Goal: Information Seeking & Learning: Learn about a topic

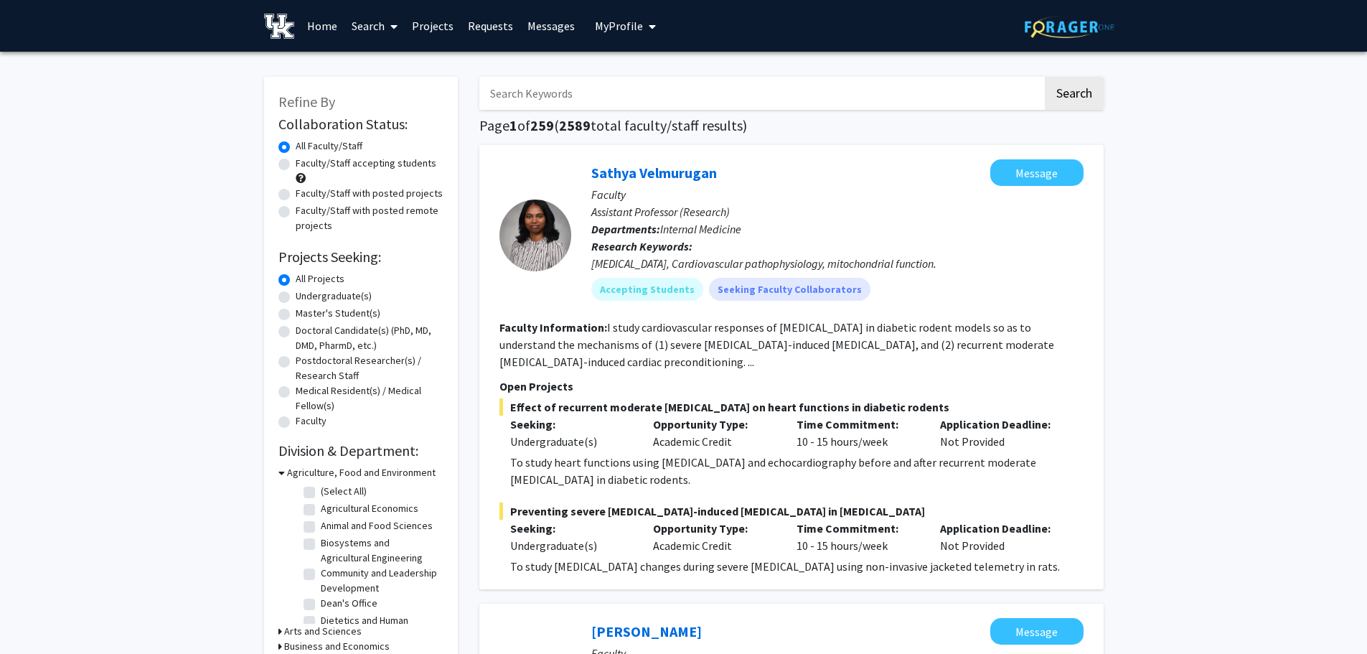
click at [296, 161] on label "Faculty/Staff accepting students" at bounding box center [366, 163] width 141 height 15
click at [296, 161] on input "Faculty/Staff accepting students" at bounding box center [300, 160] width 9 height 9
radio input "true"
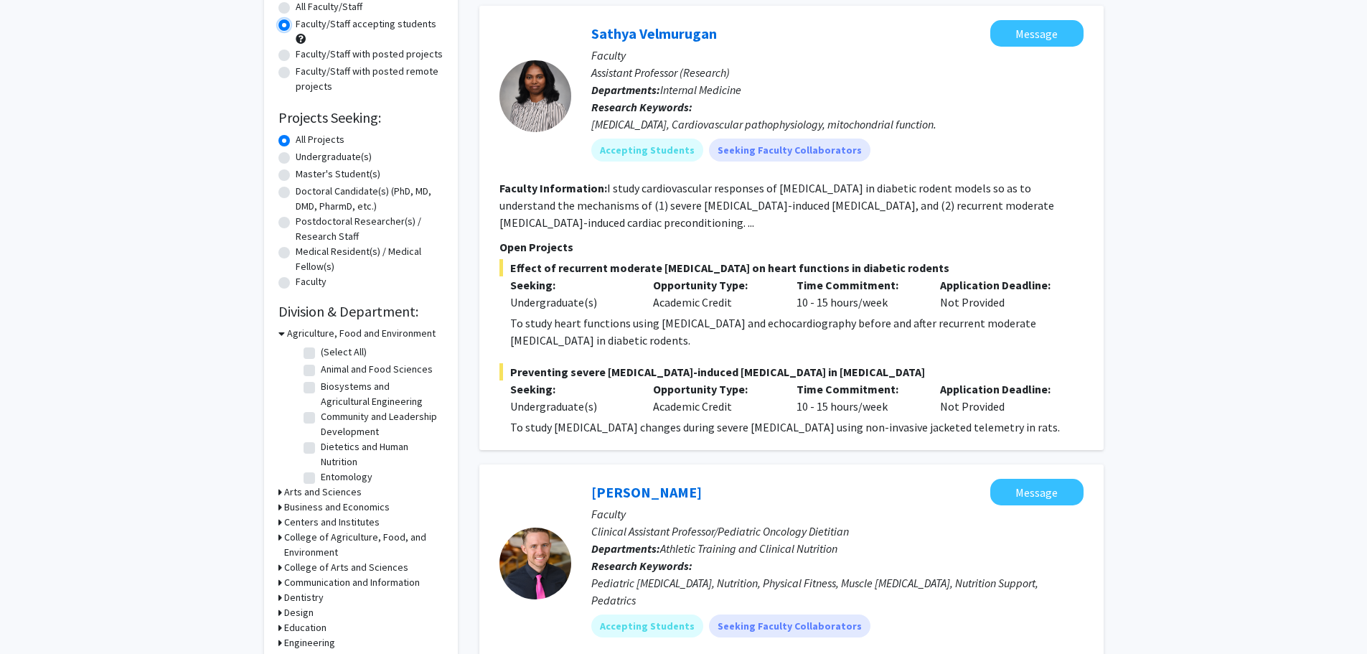
scroll to position [72, 0]
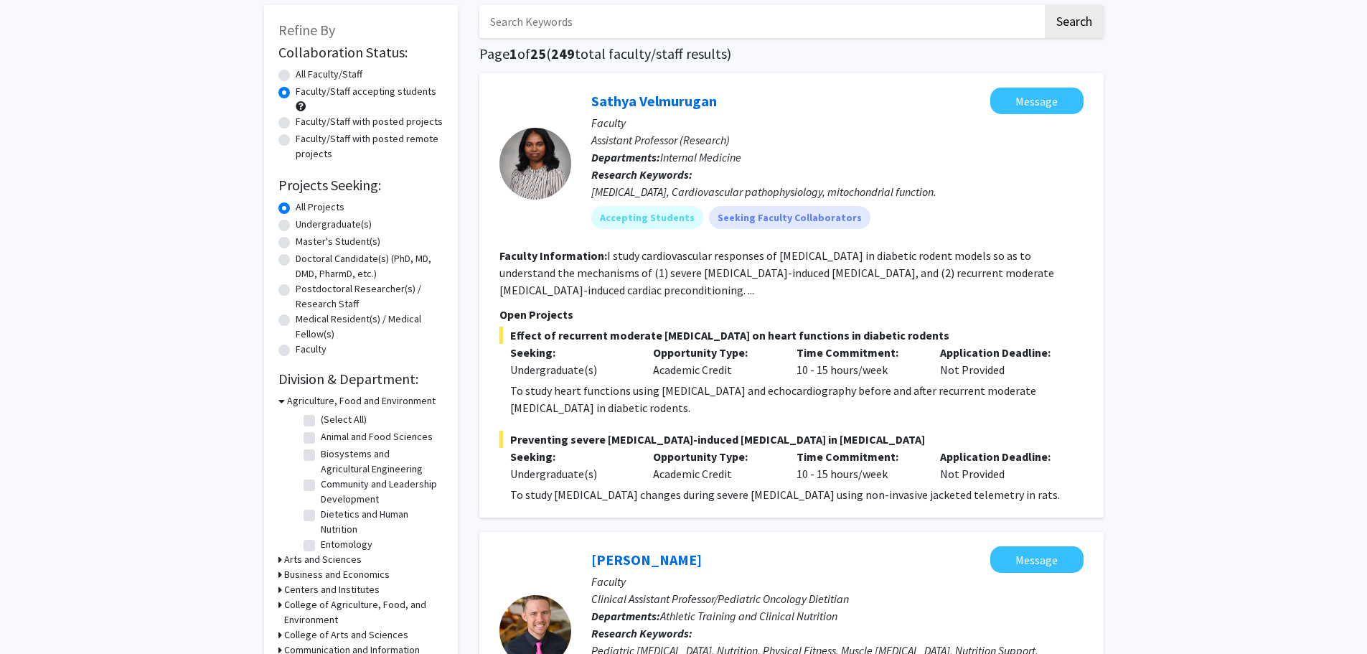
click at [296, 223] on label "Undergraduate(s)" at bounding box center [334, 224] width 76 height 15
click at [296, 223] on input "Undergraduate(s)" at bounding box center [300, 221] width 9 height 9
radio input "true"
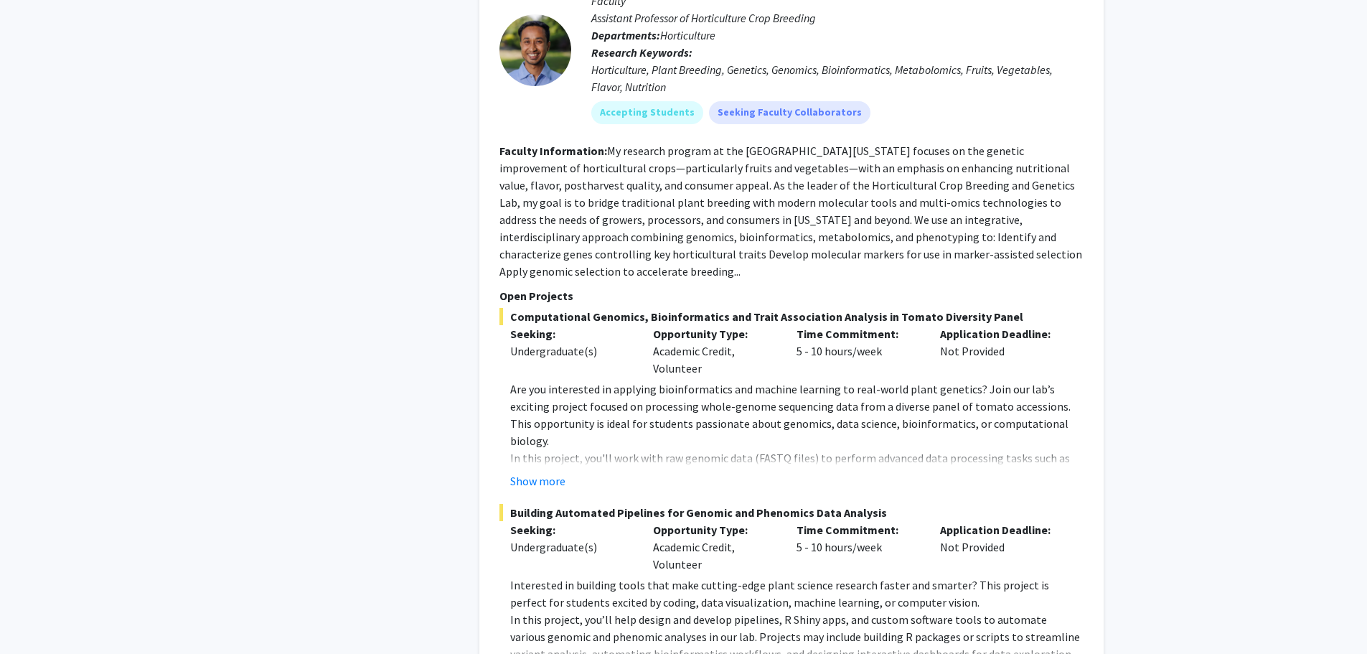
scroll to position [7148, 0]
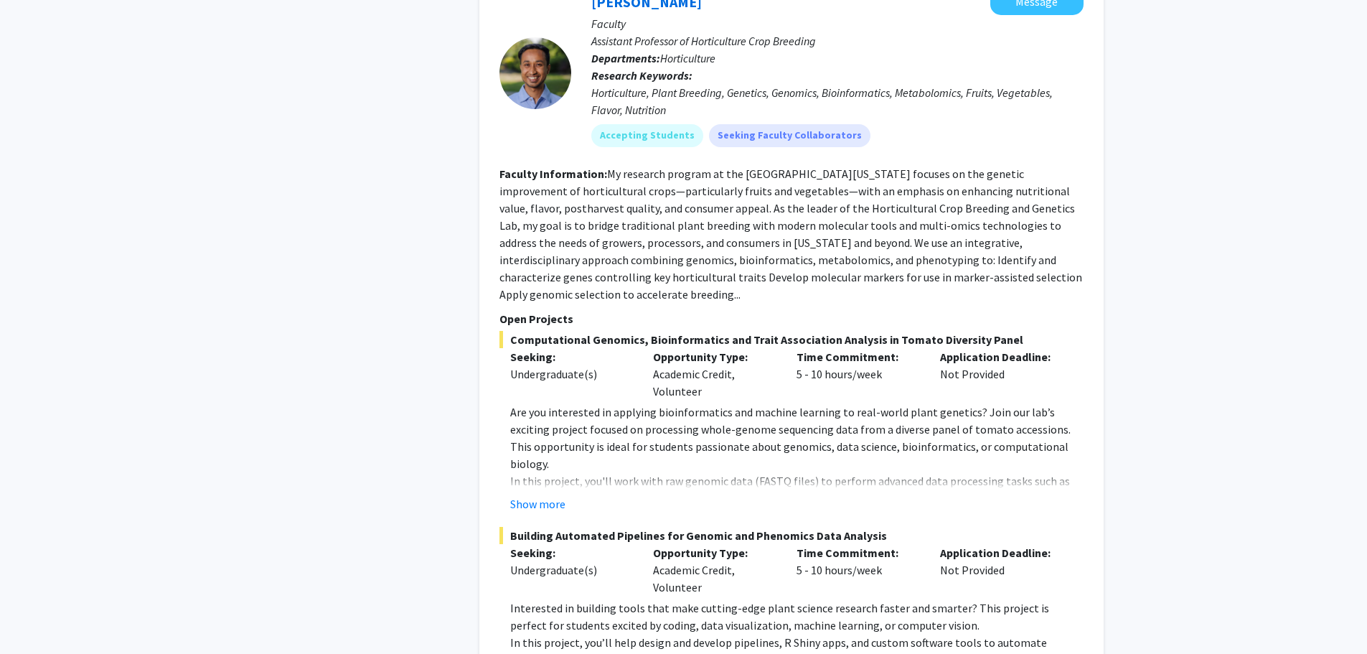
click at [553, 495] on button "Show more" at bounding box center [537, 503] width 55 height 17
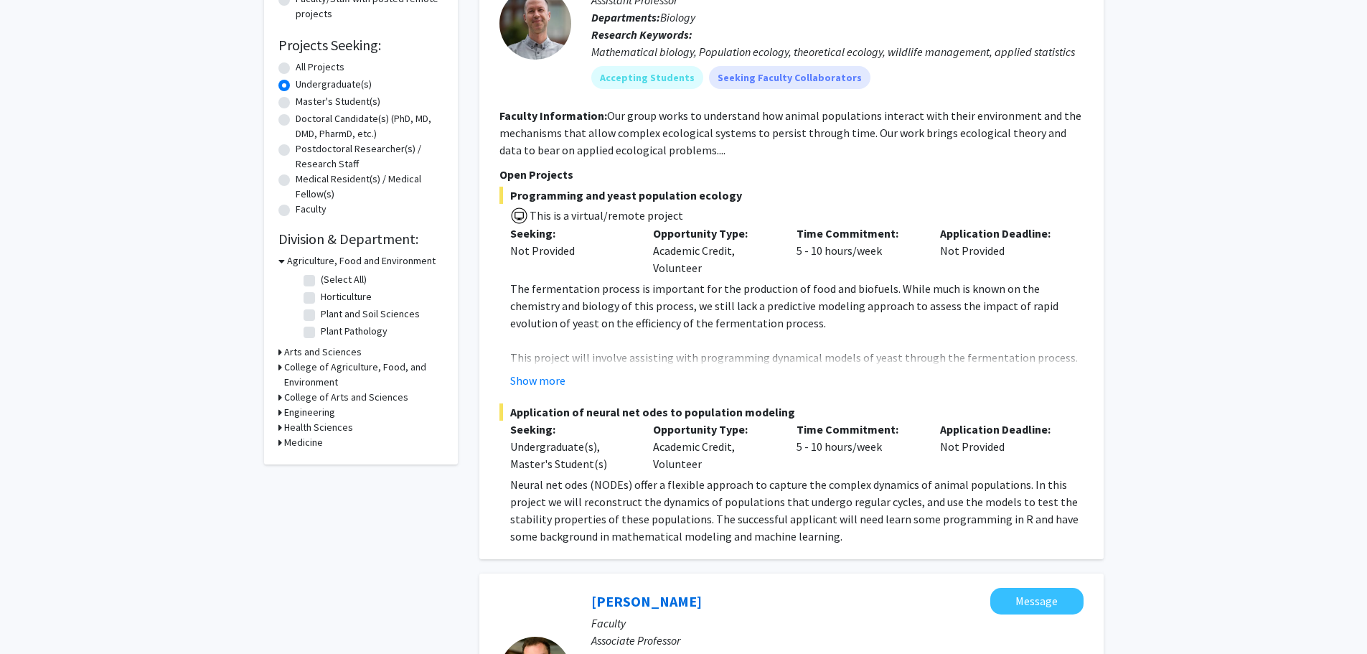
scroll to position [215, 0]
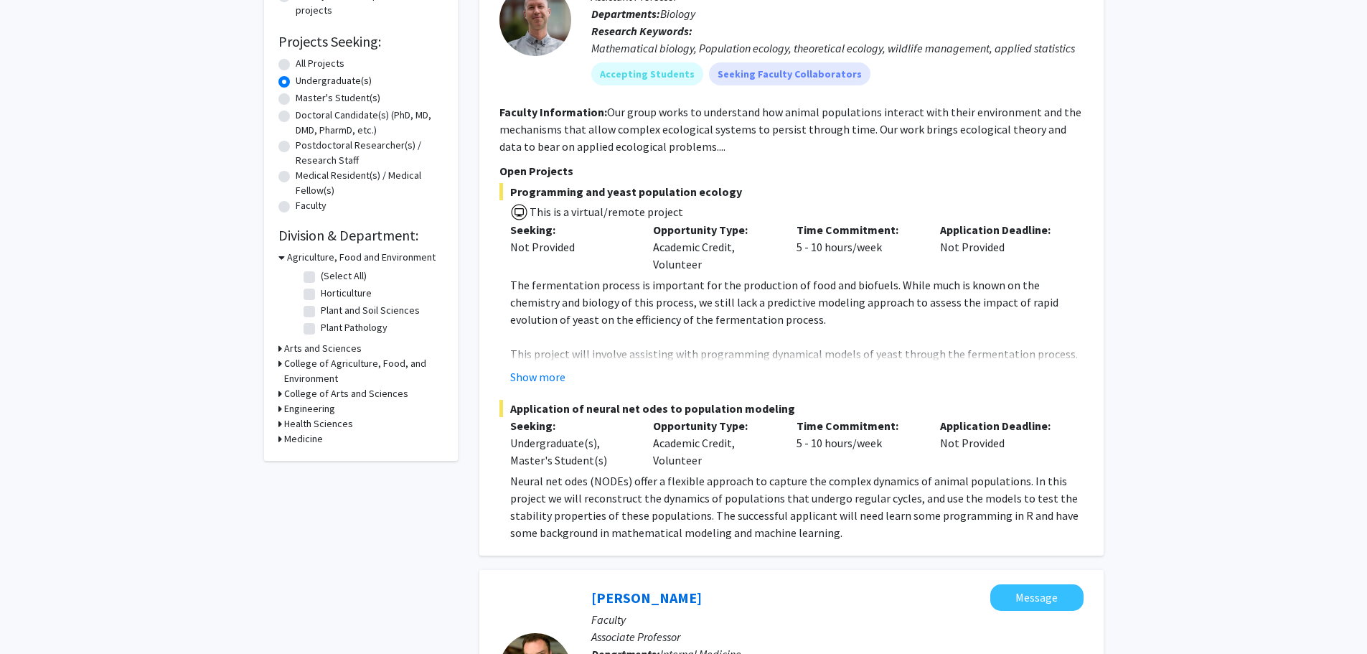
click at [527, 387] on fg-project-list "Programming and yeast population ecology This is a virtual/remote project Seeki…" at bounding box center [792, 362] width 584 height 358
click at [538, 380] on button "Show more" at bounding box center [537, 376] width 55 height 17
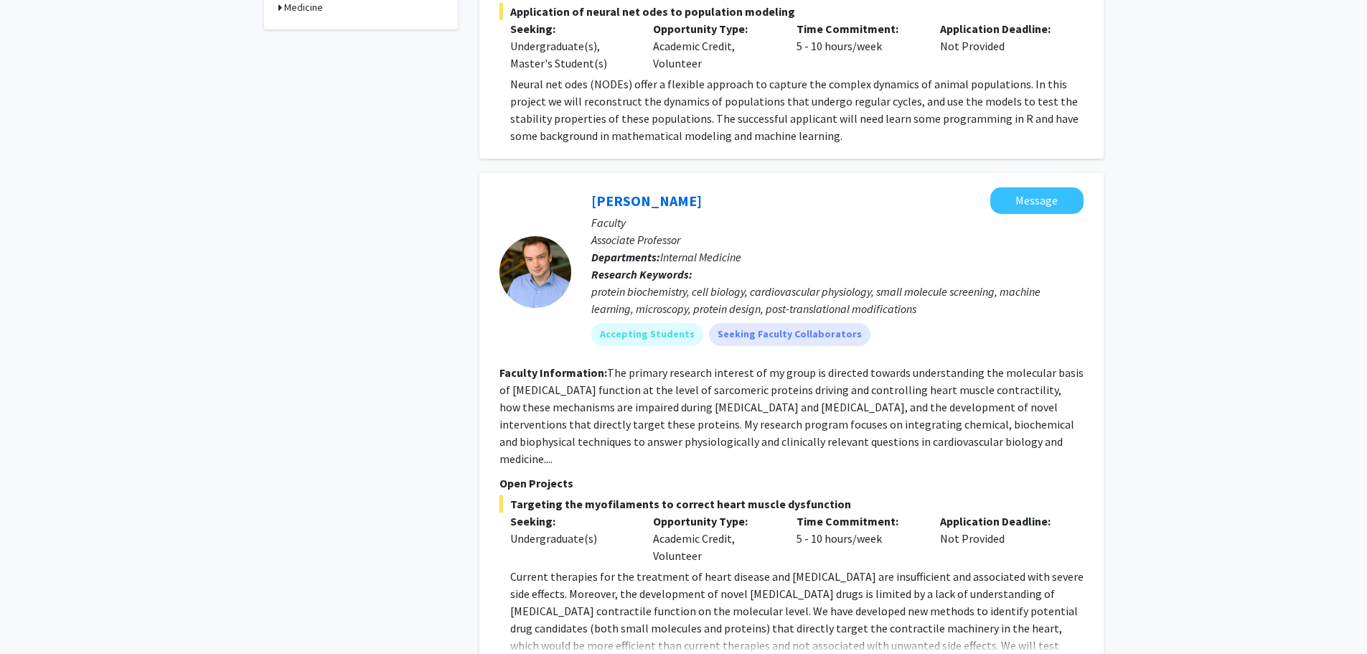
scroll to position [861, 0]
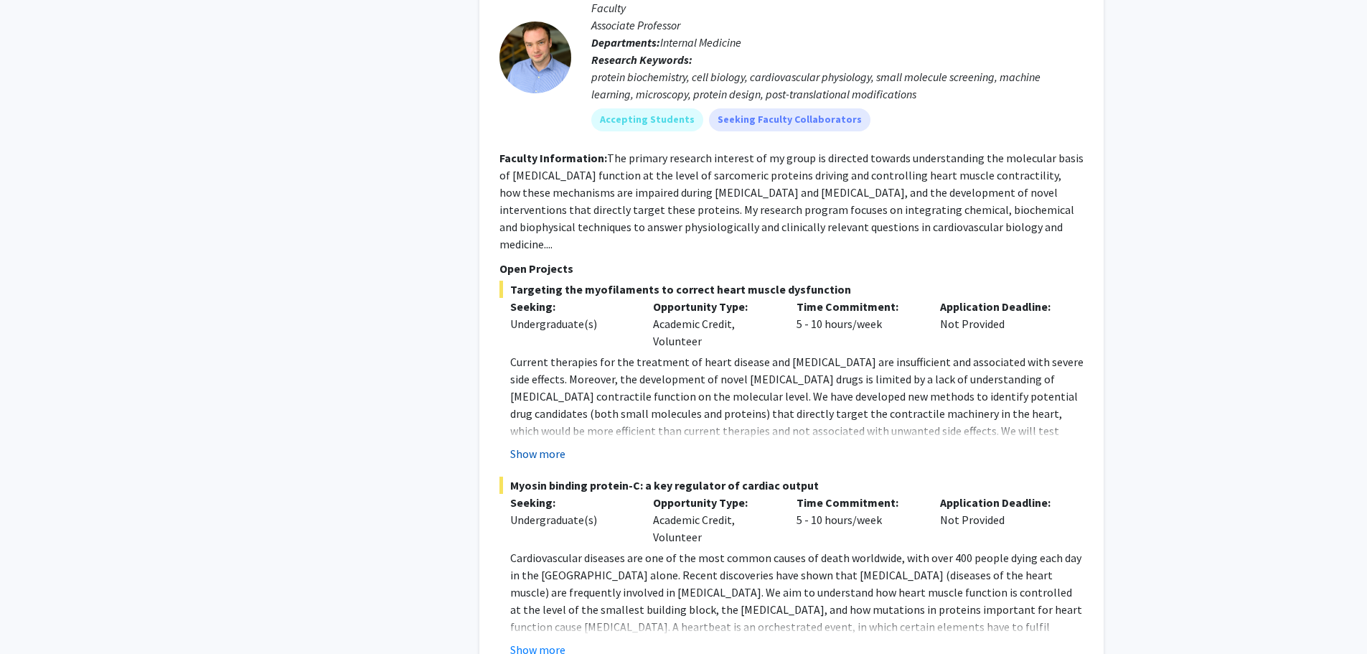
click at [550, 445] on button "Show more" at bounding box center [537, 453] width 55 height 17
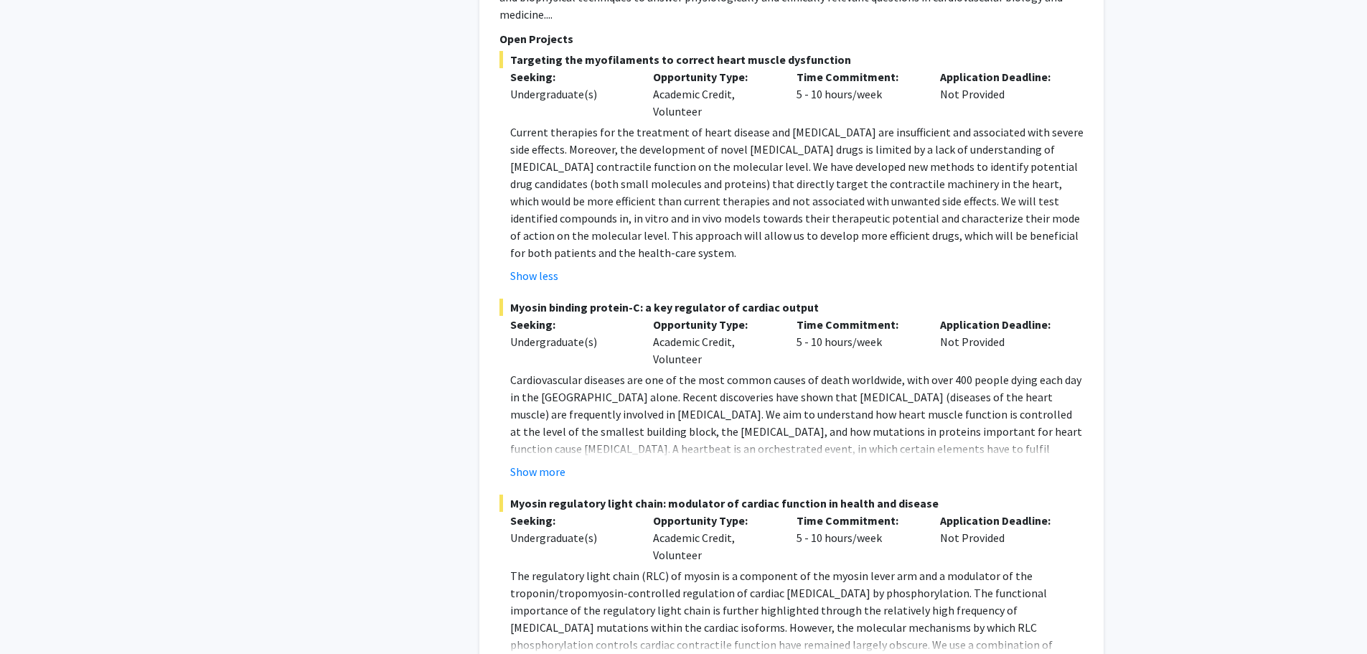
scroll to position [1148, 0]
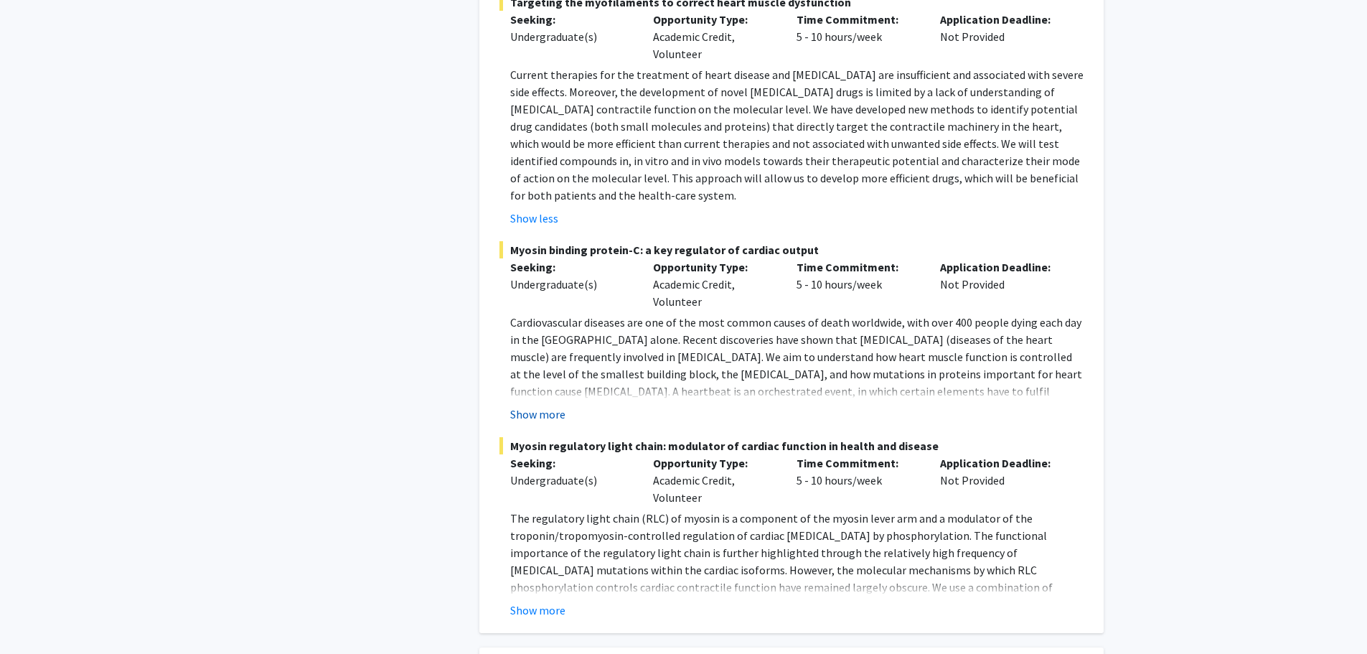
click at [551, 406] on button "Show more" at bounding box center [537, 414] width 55 height 17
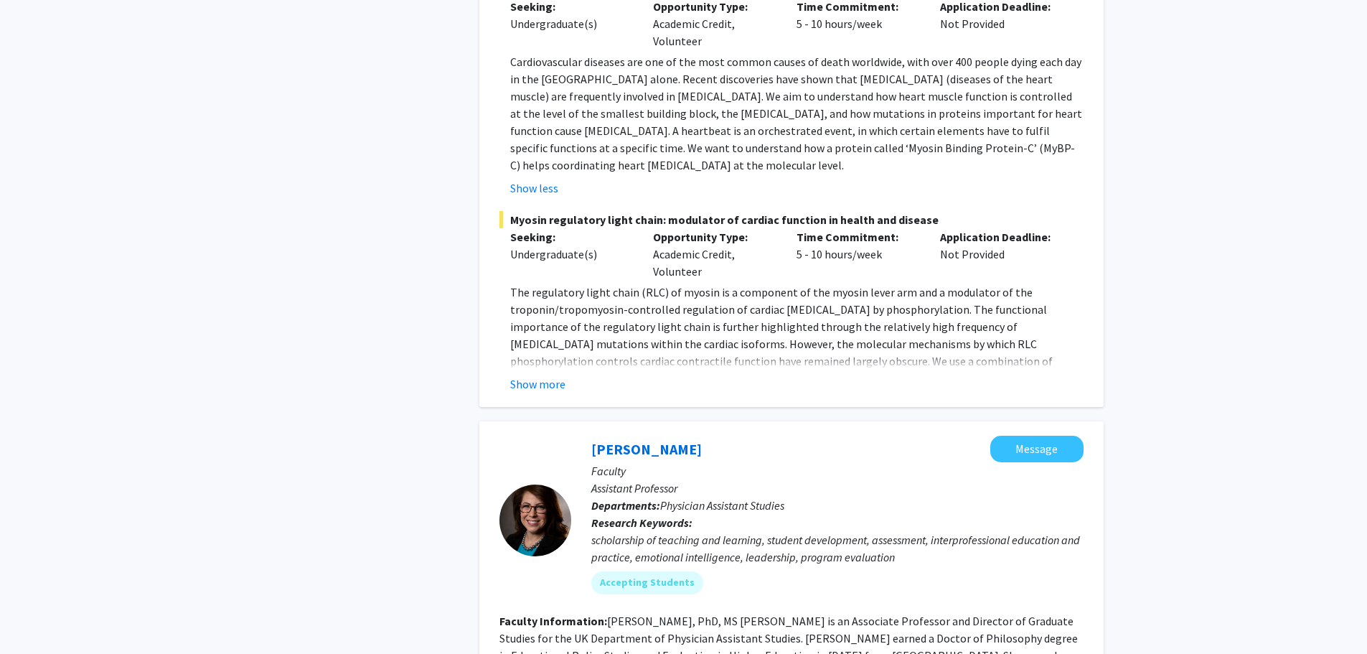
scroll to position [1435, 0]
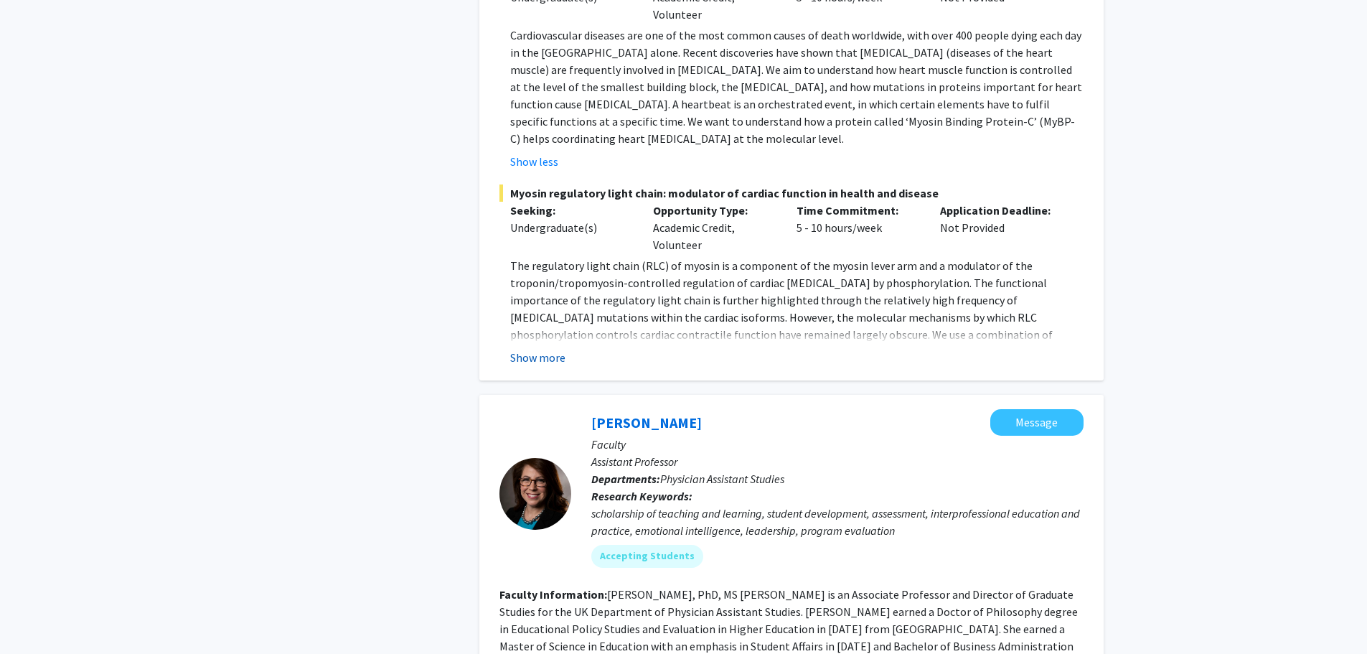
click at [548, 349] on button "Show more" at bounding box center [537, 357] width 55 height 17
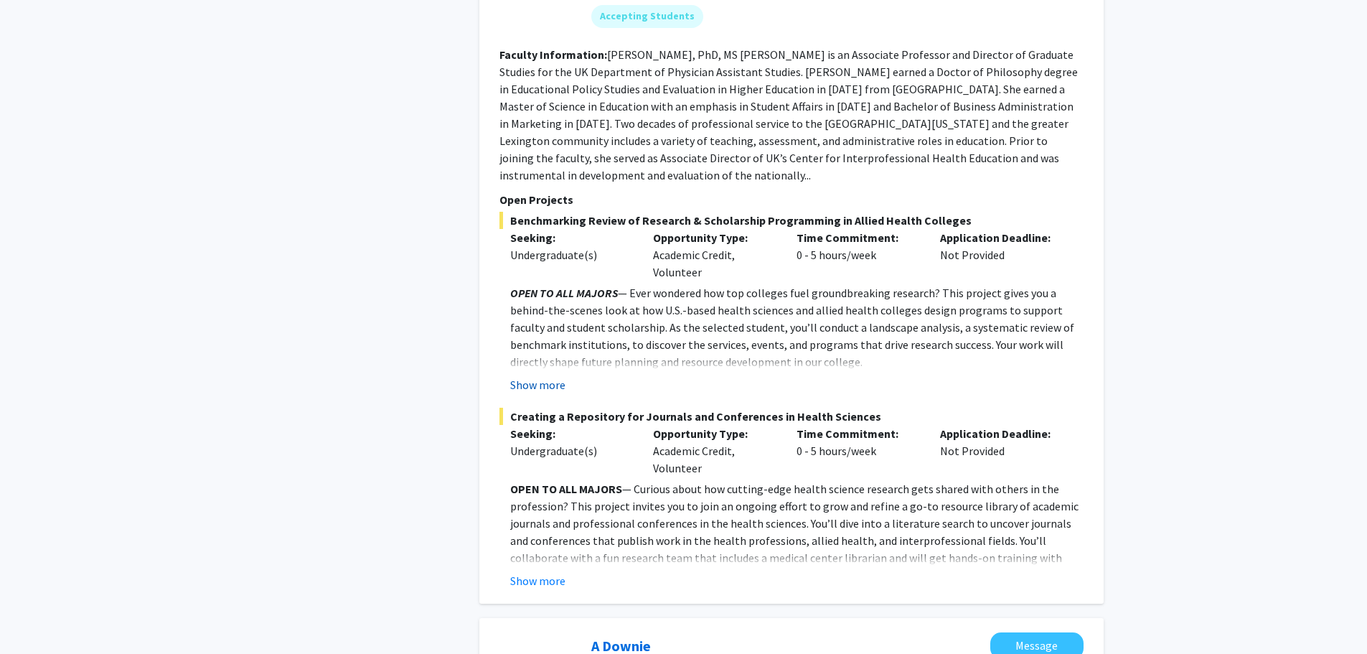
click at [541, 376] on button "Show more" at bounding box center [537, 384] width 55 height 17
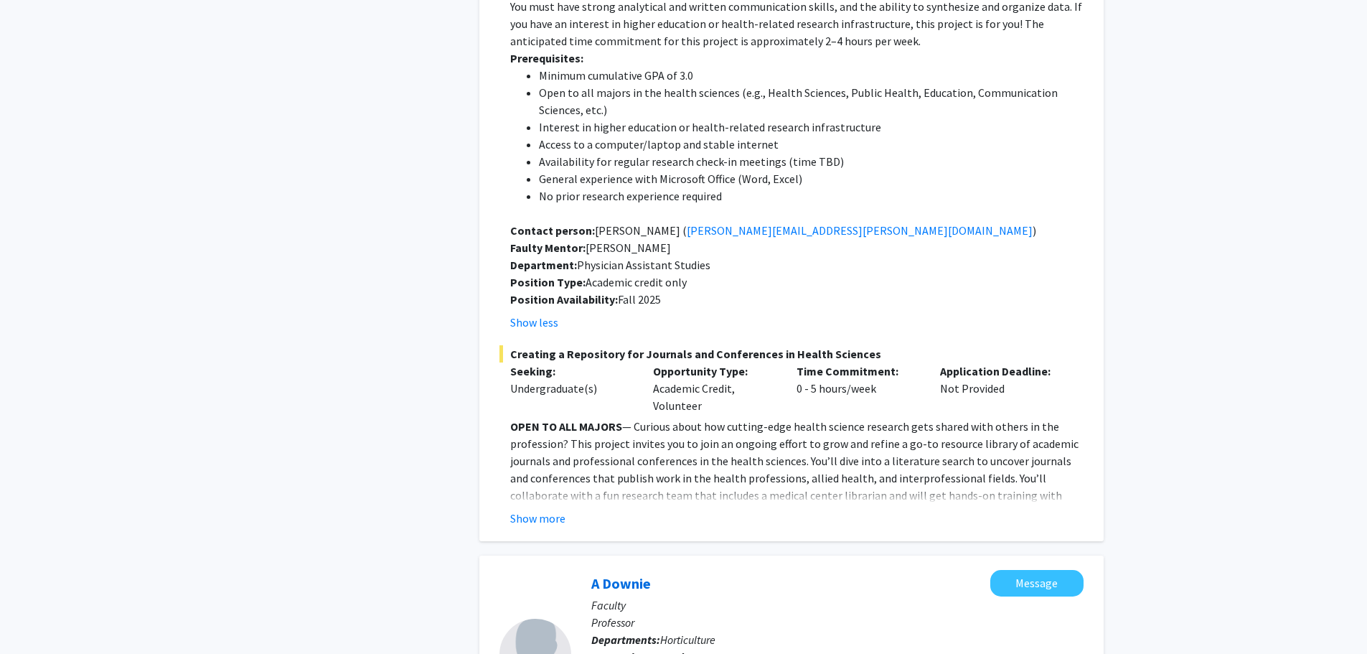
scroll to position [2584, 0]
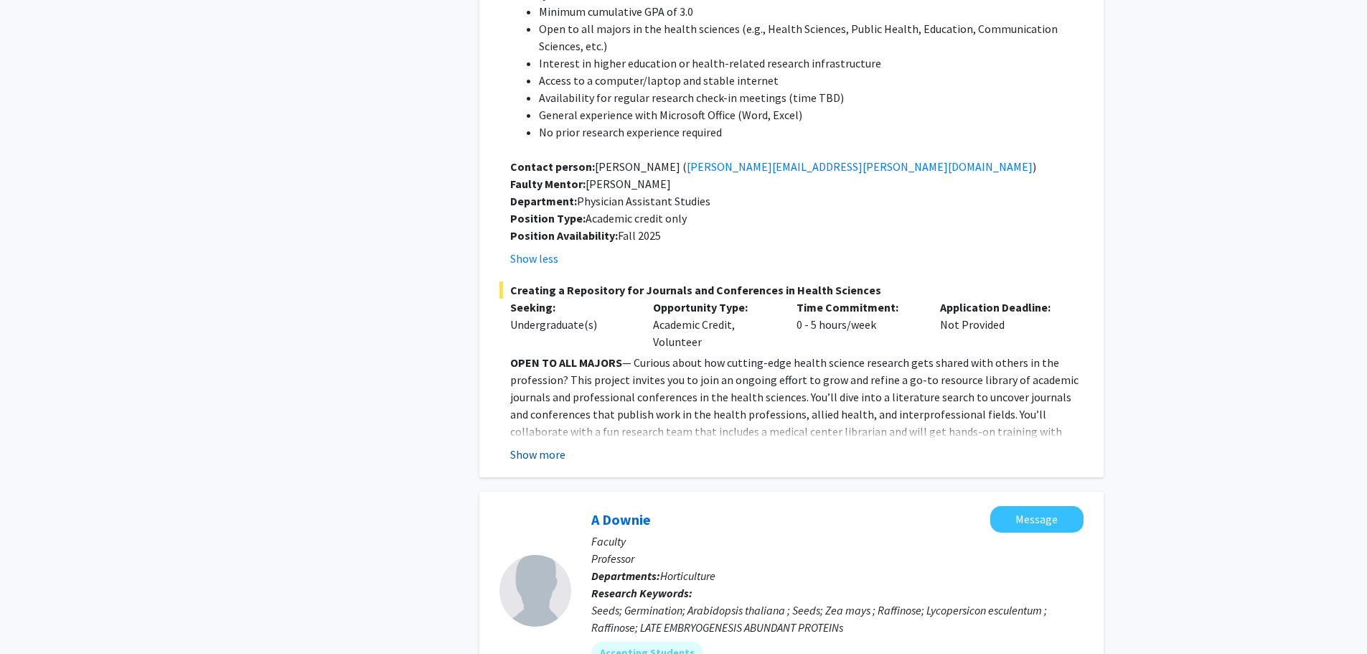
click at [530, 446] on button "Show more" at bounding box center [537, 454] width 55 height 17
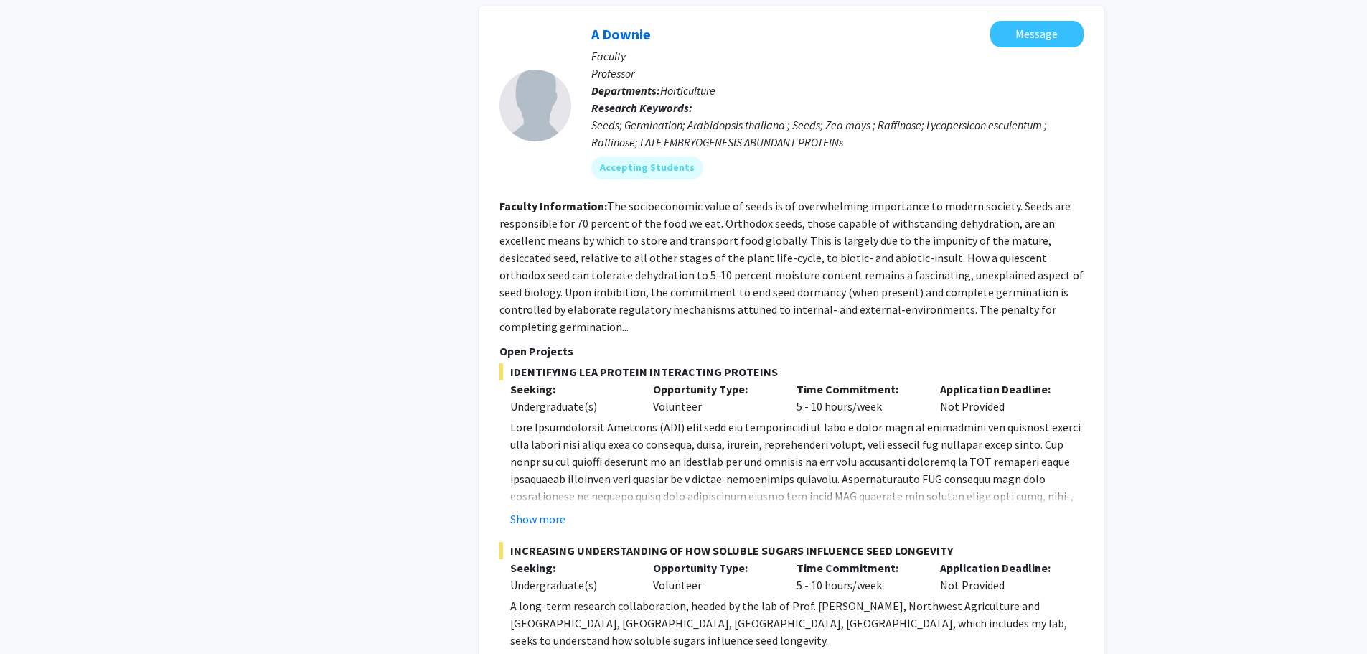
scroll to position [3660, 0]
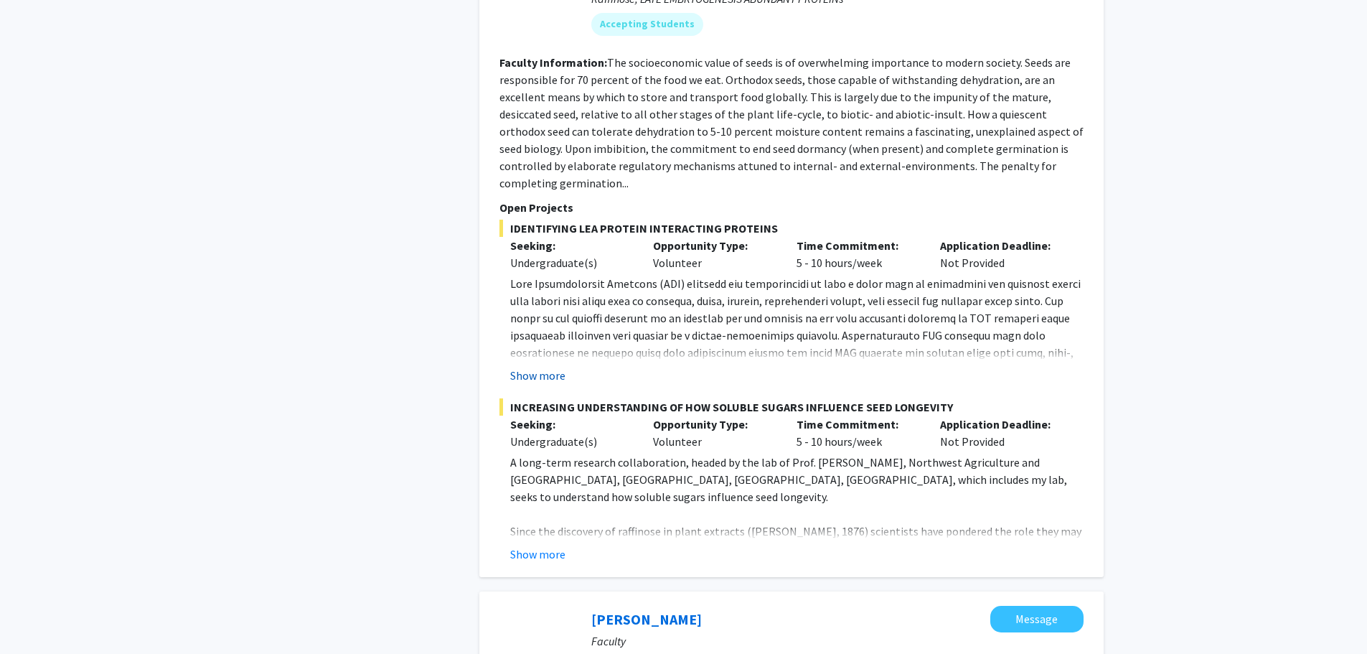
click at [550, 367] on button "Show more" at bounding box center [537, 375] width 55 height 17
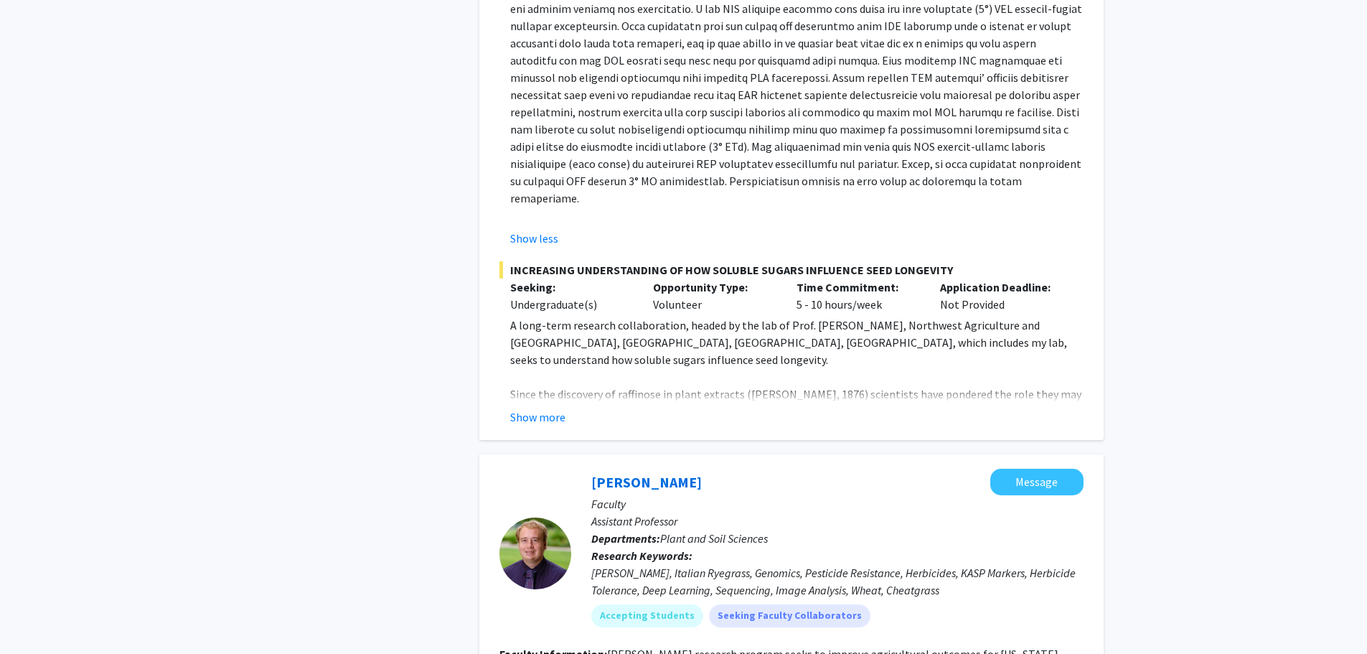
scroll to position [4091, 0]
click at [556, 408] on button "Show more" at bounding box center [537, 416] width 55 height 17
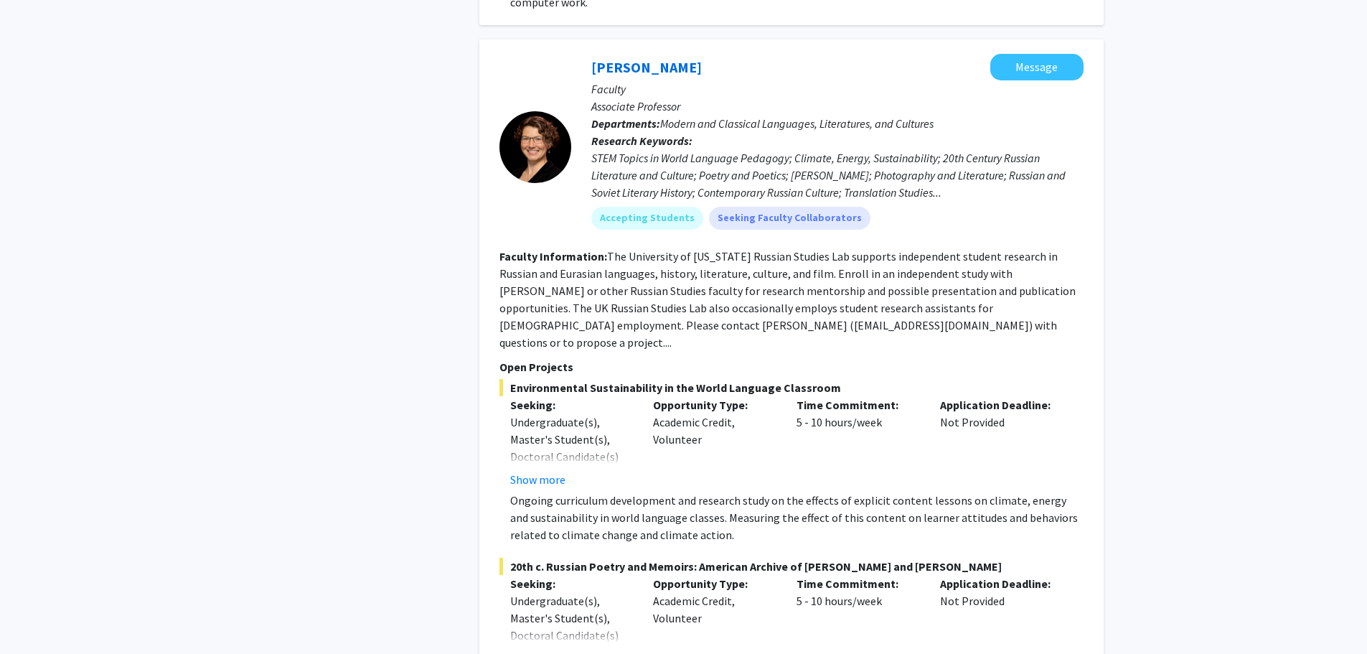
scroll to position [5527, 0]
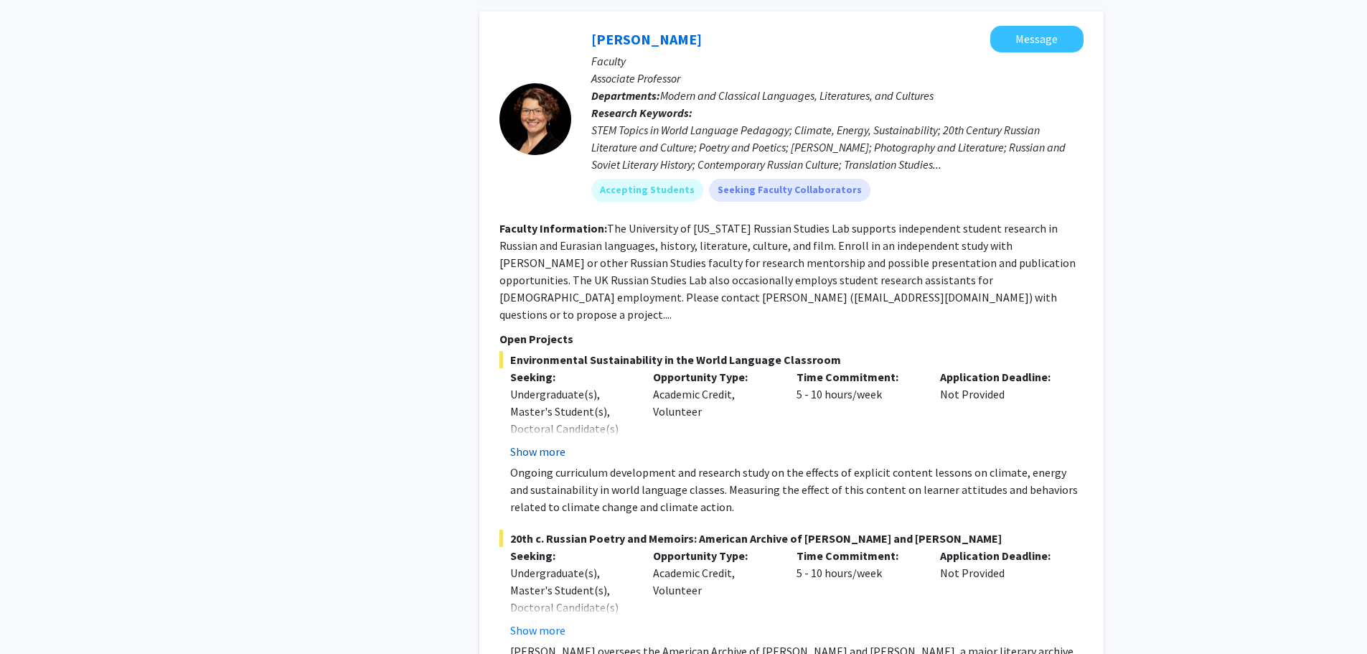
click at [540, 443] on button "Show more" at bounding box center [537, 451] width 55 height 17
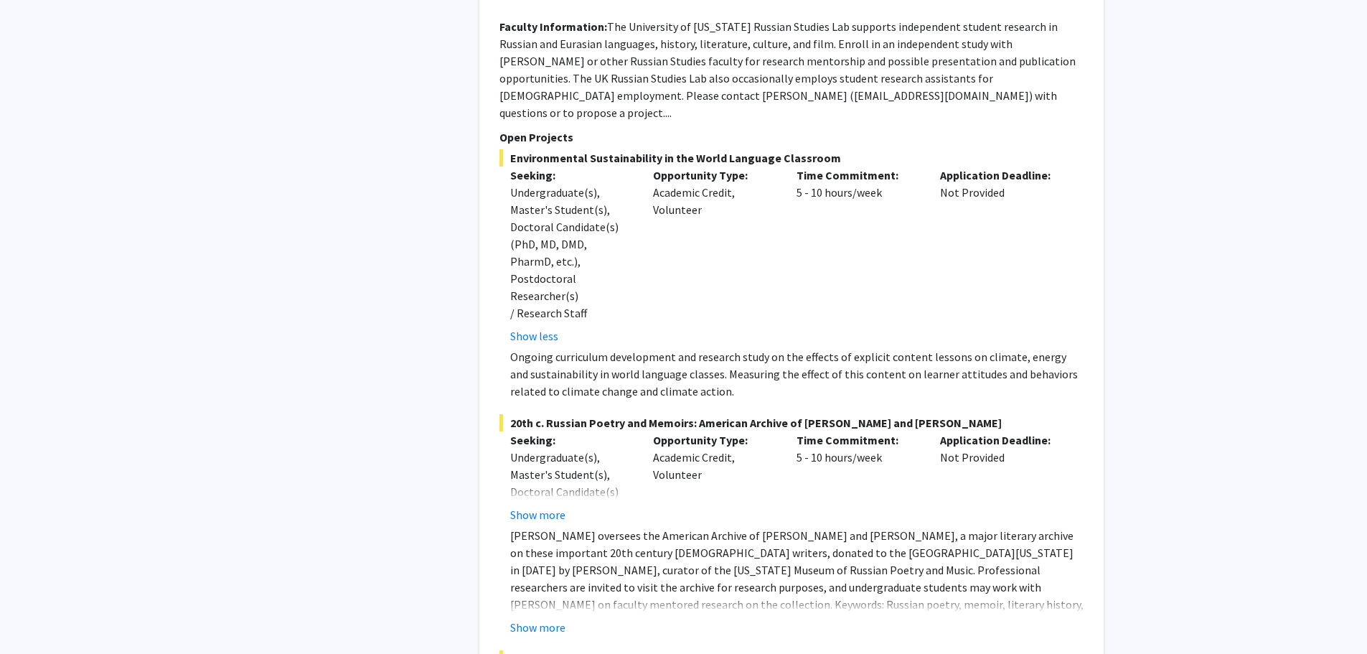
scroll to position [5742, 0]
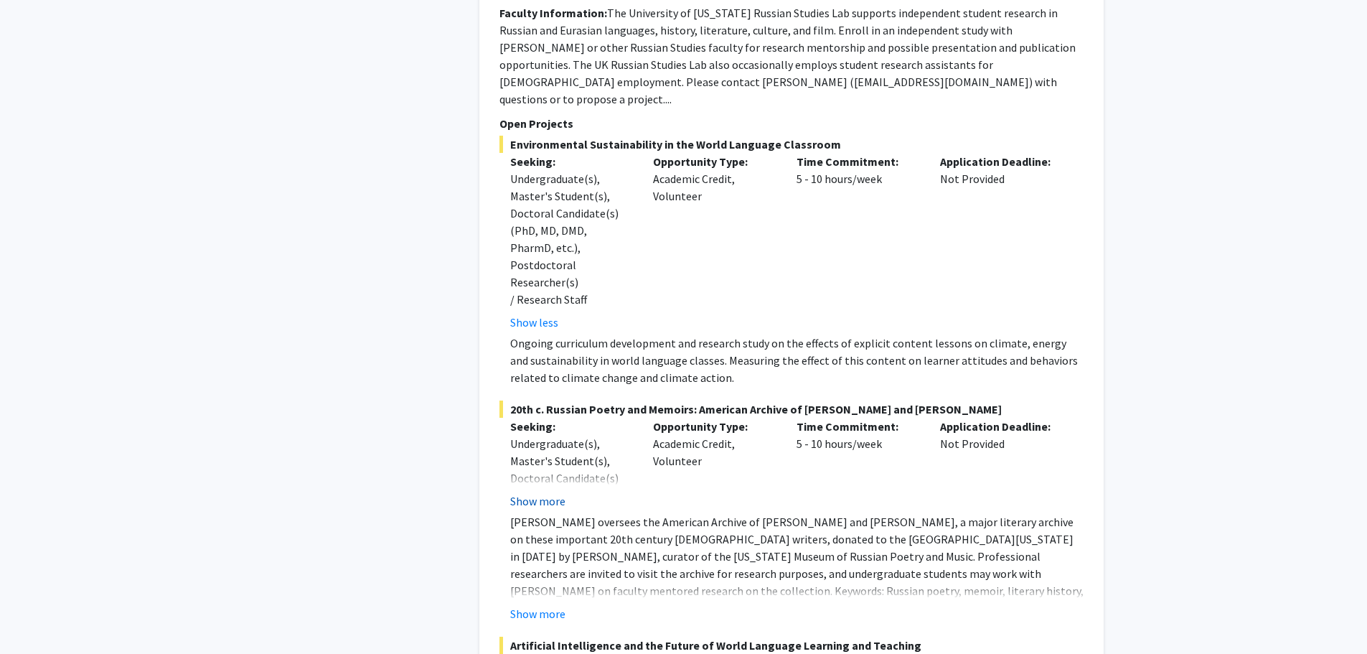
click at [554, 492] on button "Show more" at bounding box center [537, 500] width 55 height 17
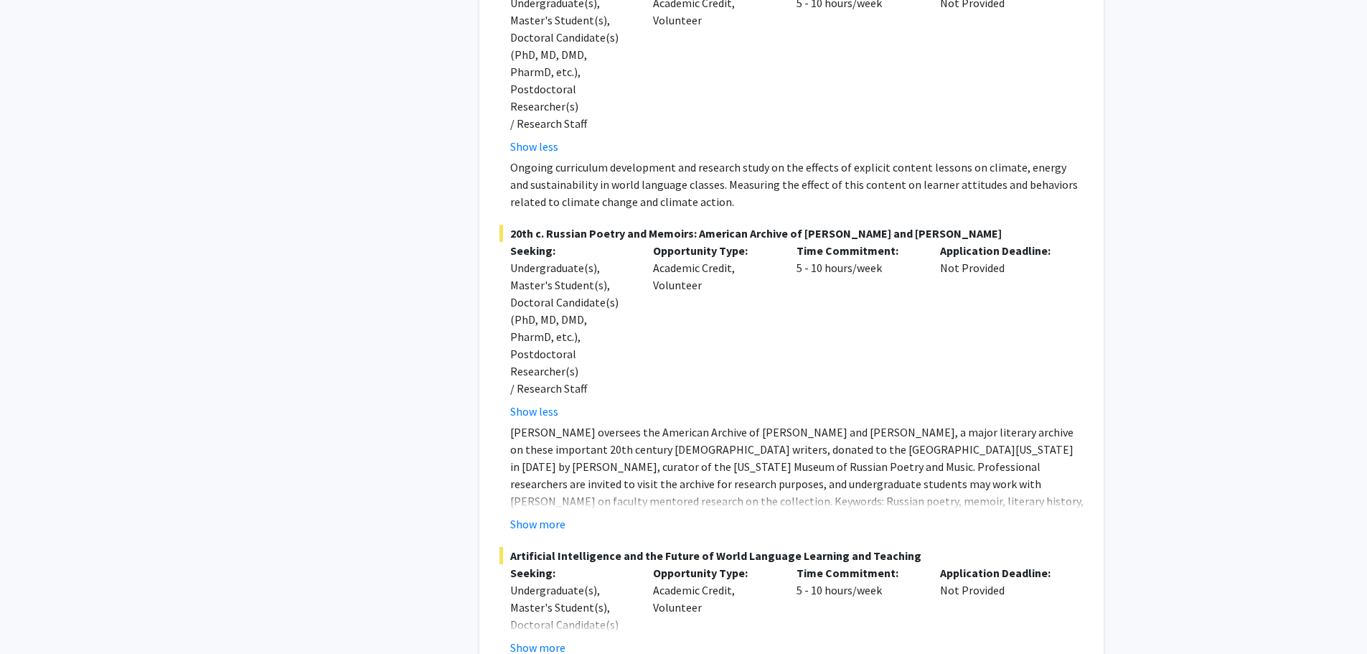
scroll to position [5957, 0]
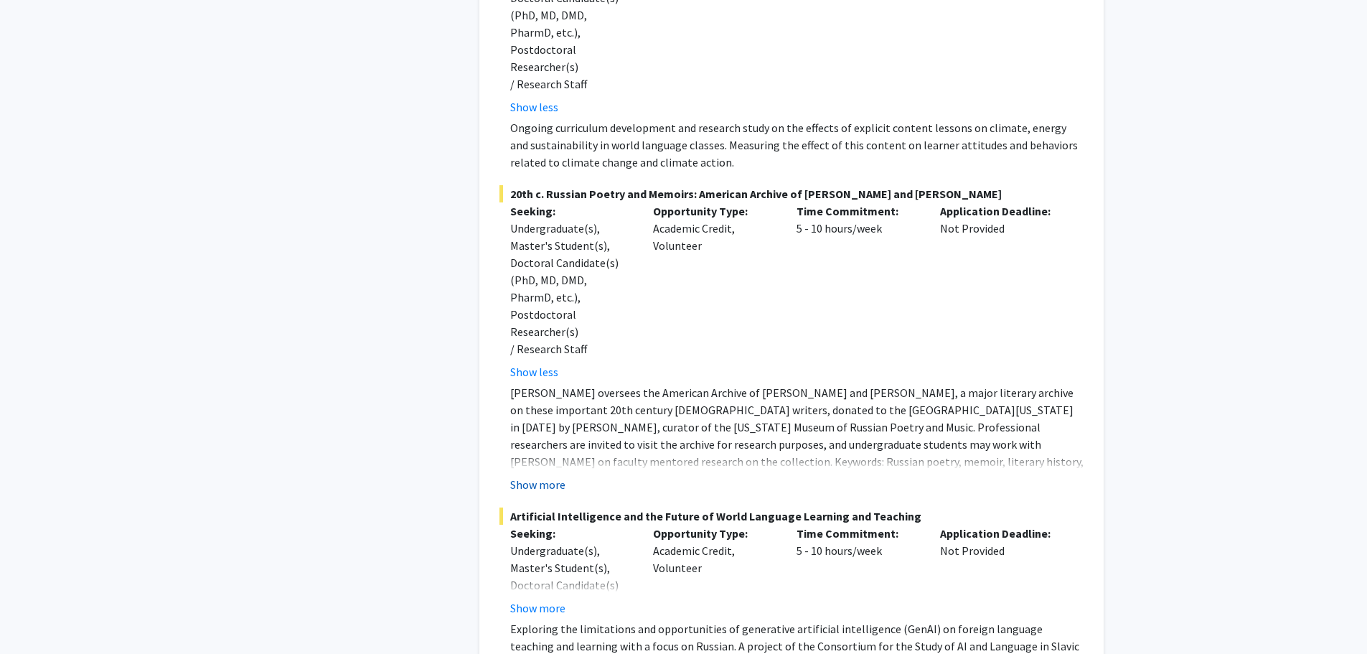
click at [554, 476] on button "Show more" at bounding box center [537, 484] width 55 height 17
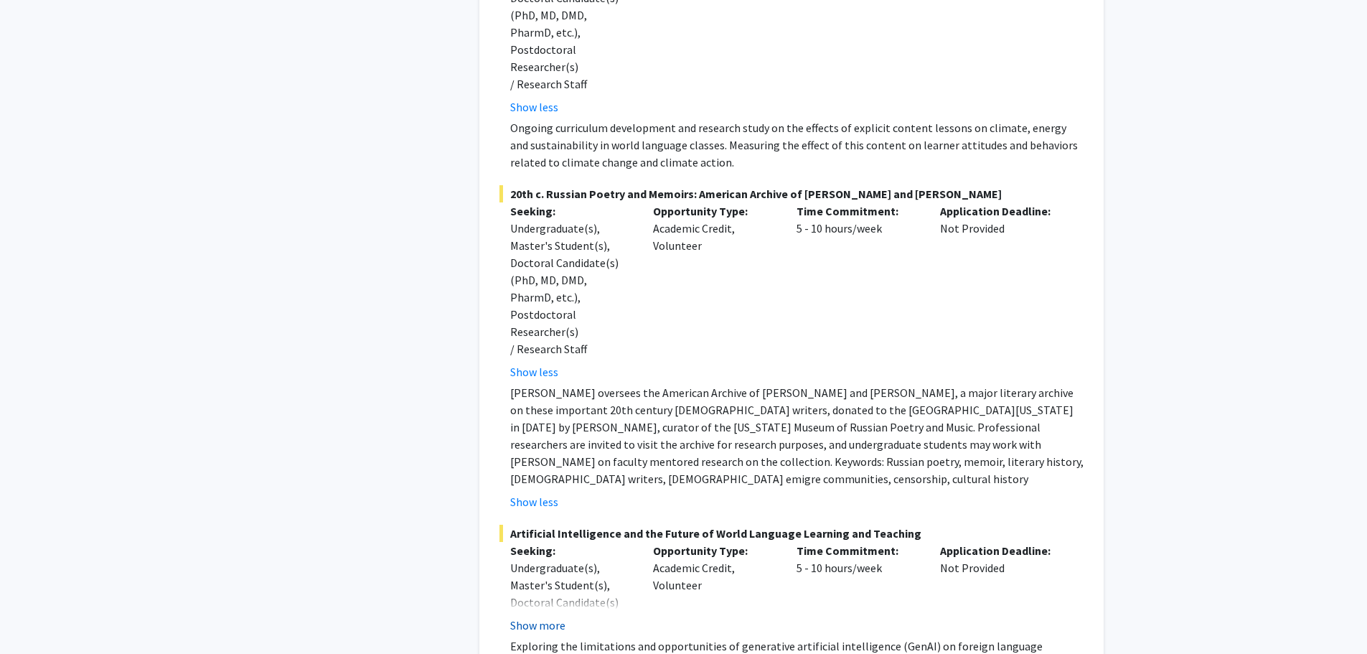
click at [531, 617] on button "Show more" at bounding box center [537, 625] width 55 height 17
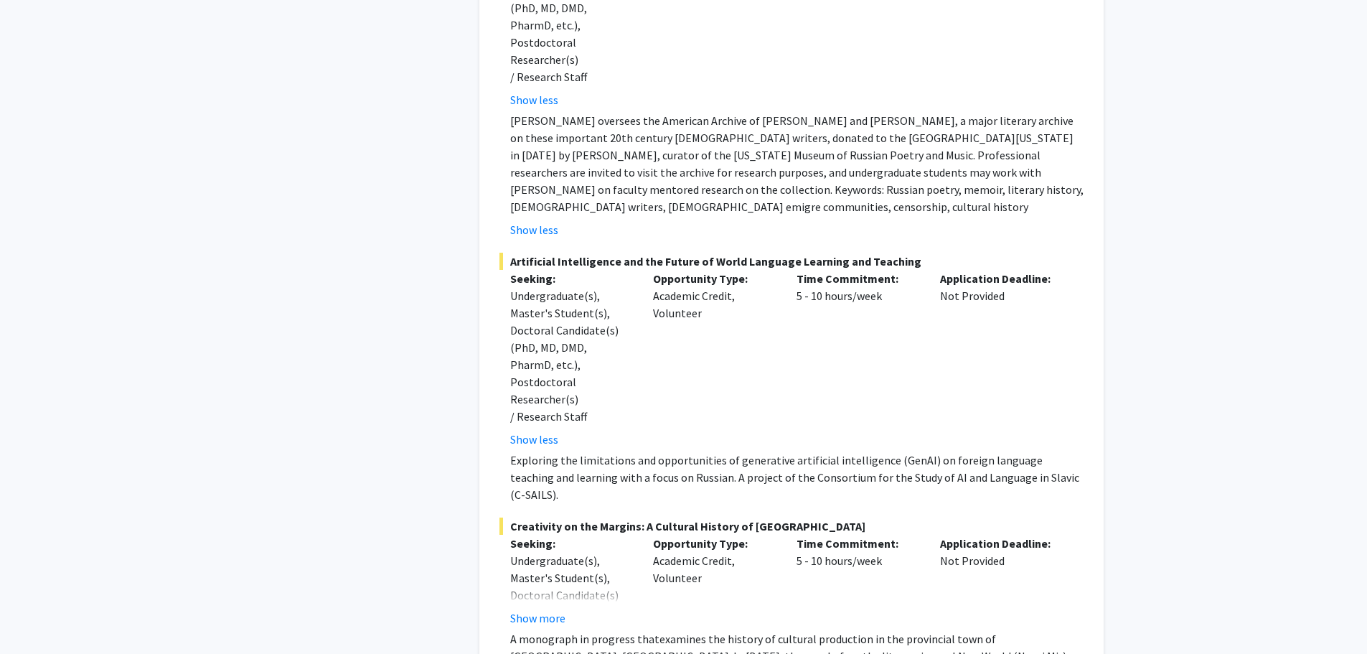
scroll to position [6244, 0]
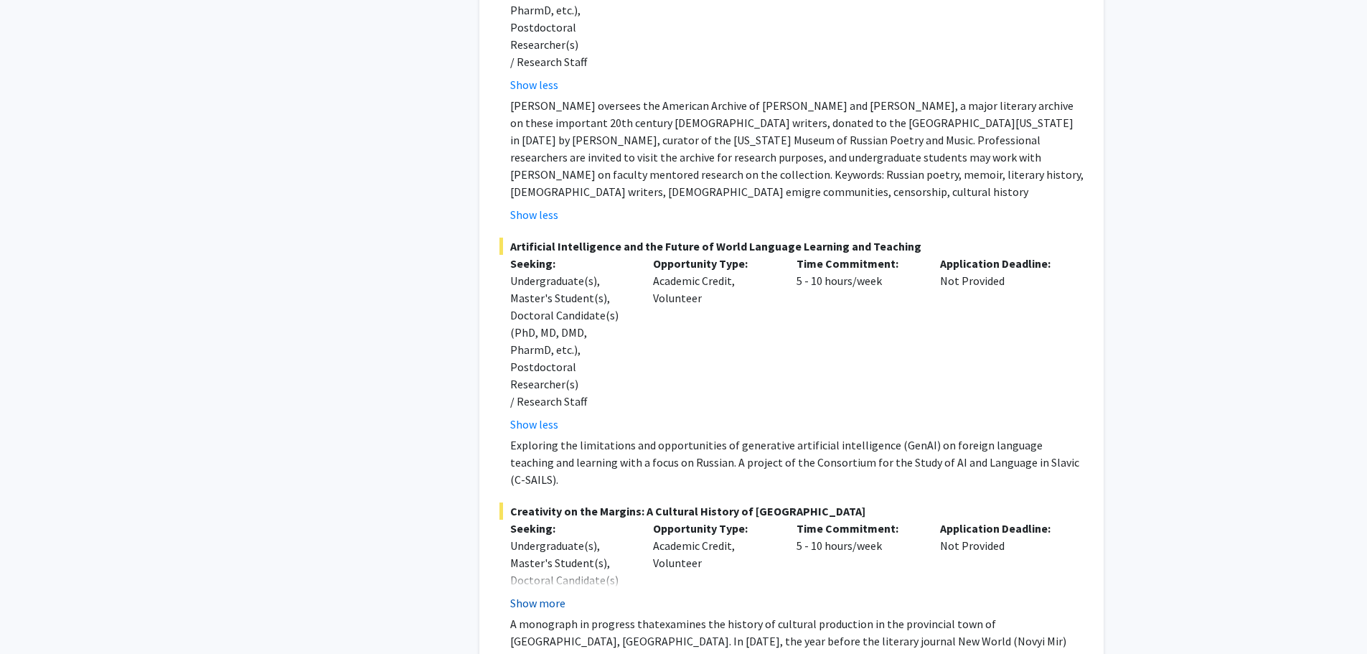
click at [551, 594] on button "Show more" at bounding box center [537, 602] width 55 height 17
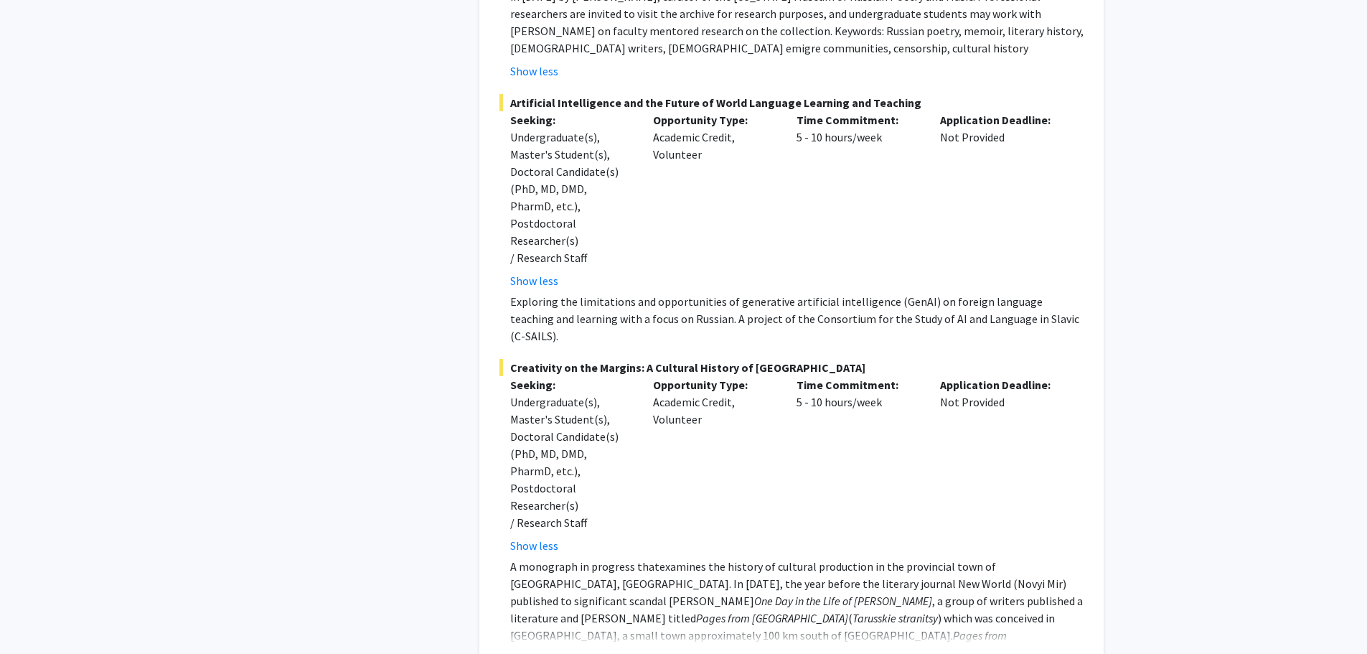
click at [557, 650] on button "Show more" at bounding box center [537, 658] width 55 height 17
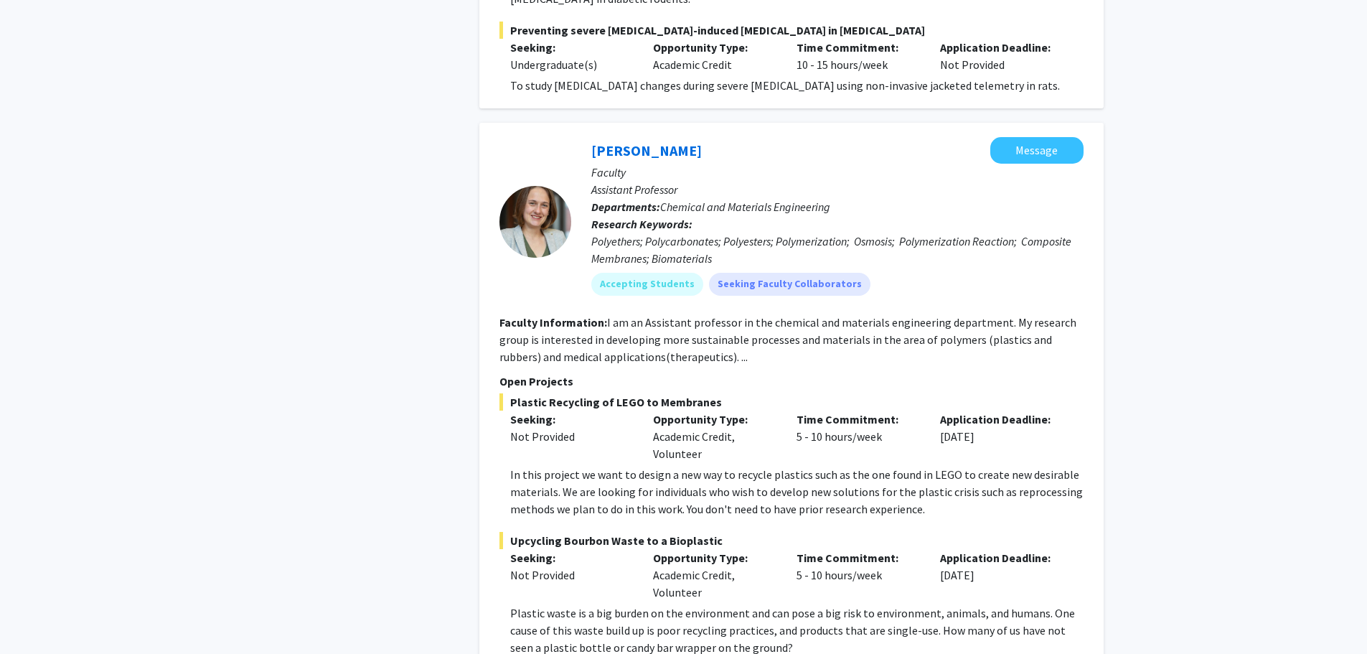
scroll to position [7752, 0]
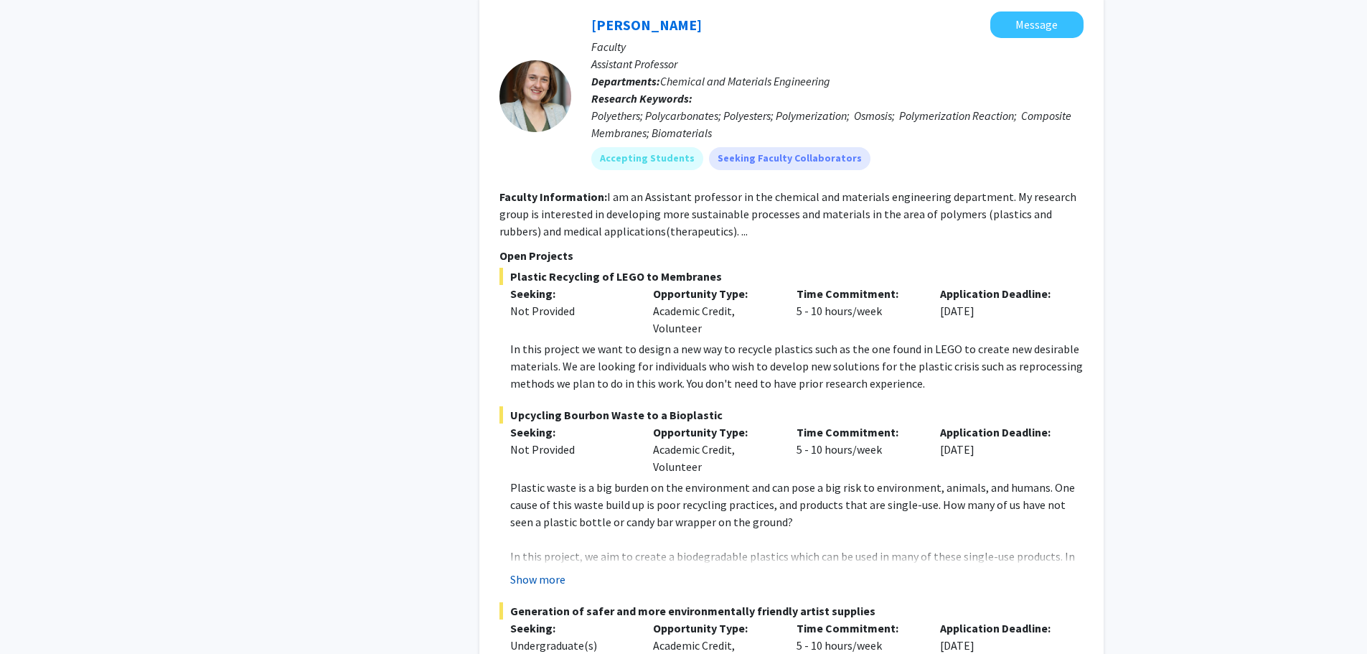
click at [536, 571] on button "Show more" at bounding box center [537, 579] width 55 height 17
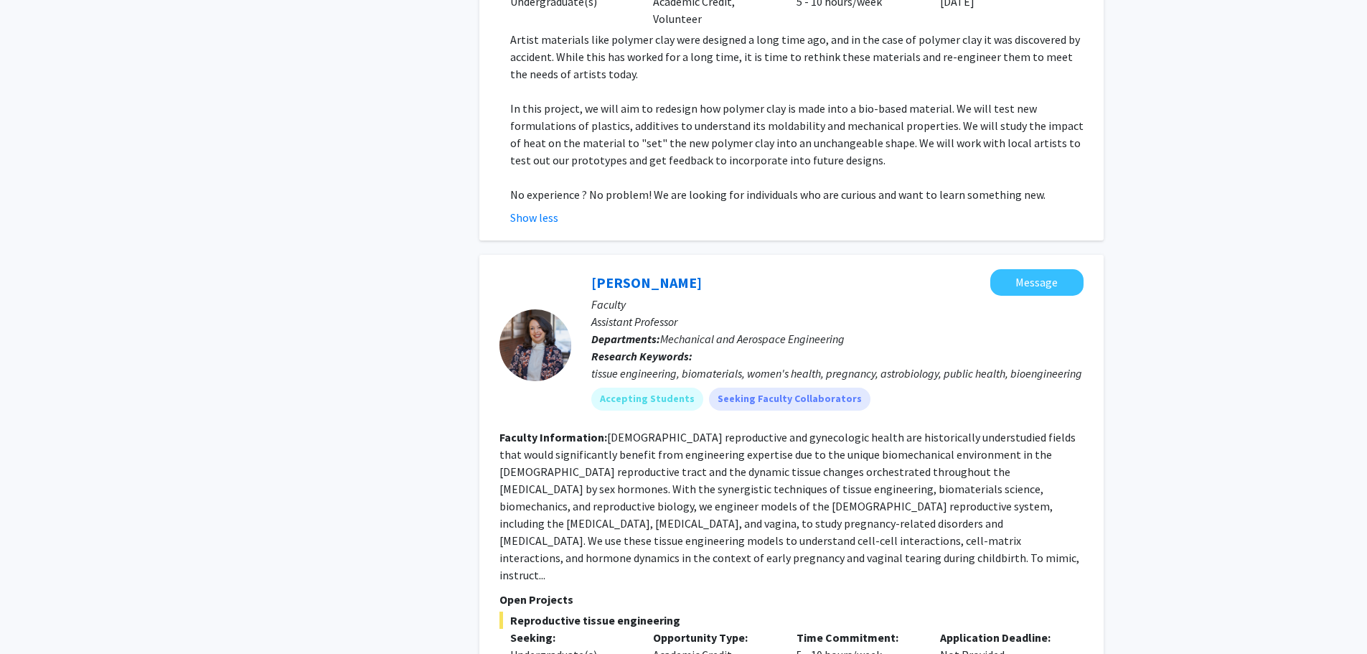
scroll to position [8613, 0]
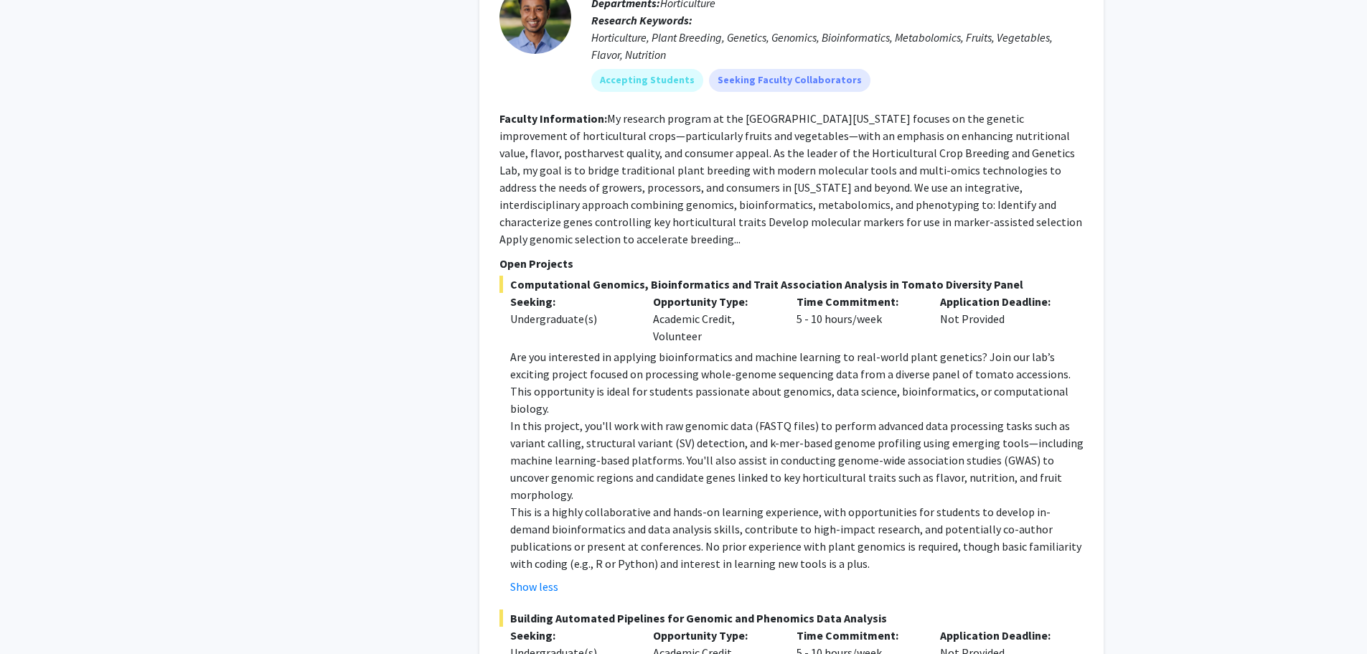
scroll to position [9959, 0]
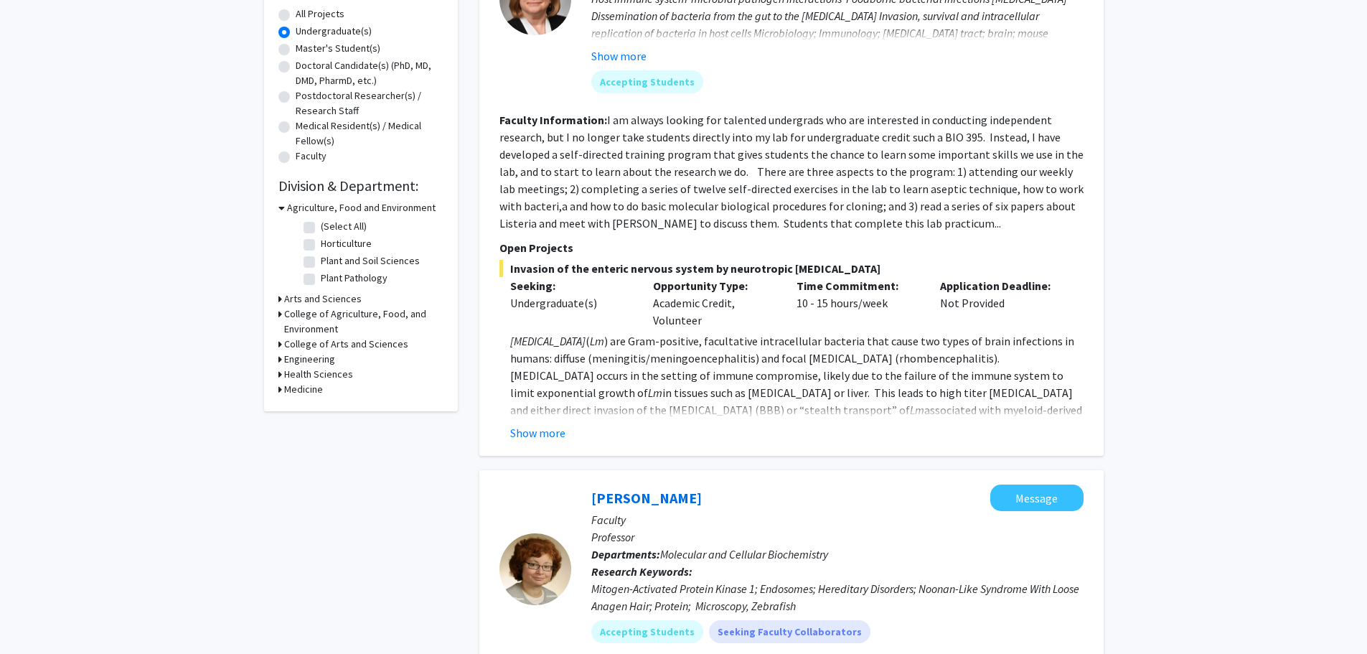
scroll to position [287, 0]
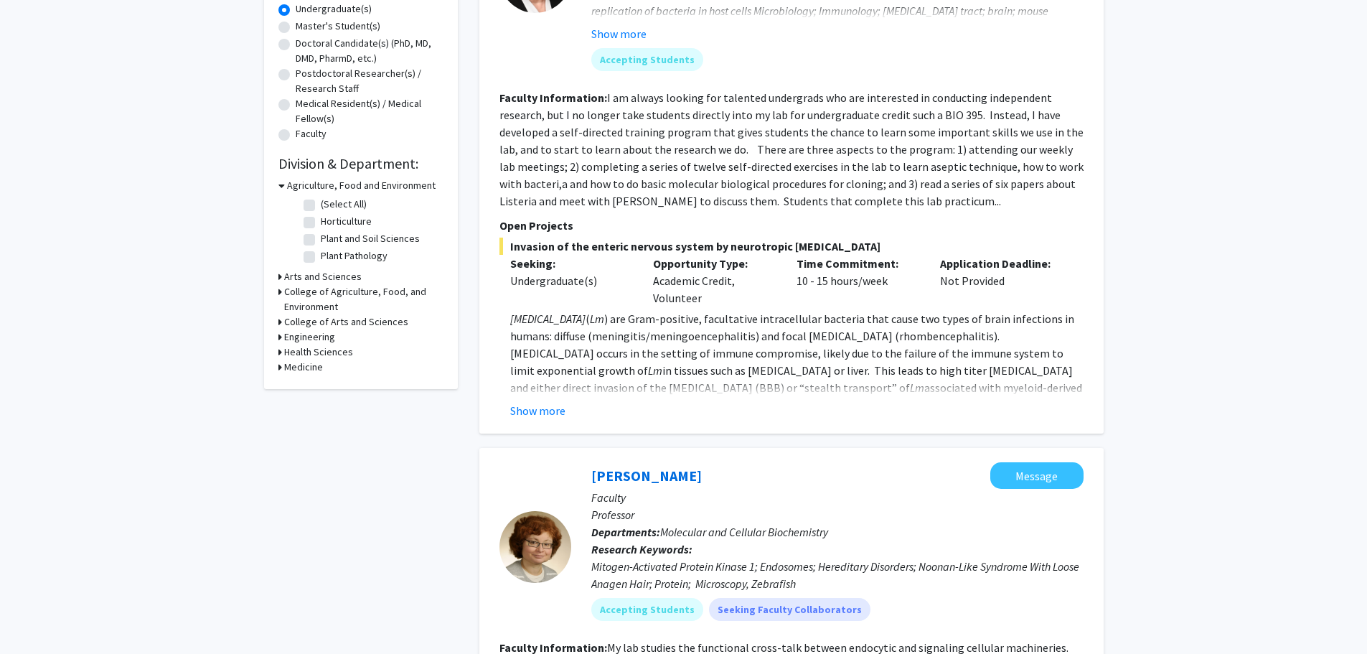
click at [554, 408] on button "Show more" at bounding box center [537, 410] width 55 height 17
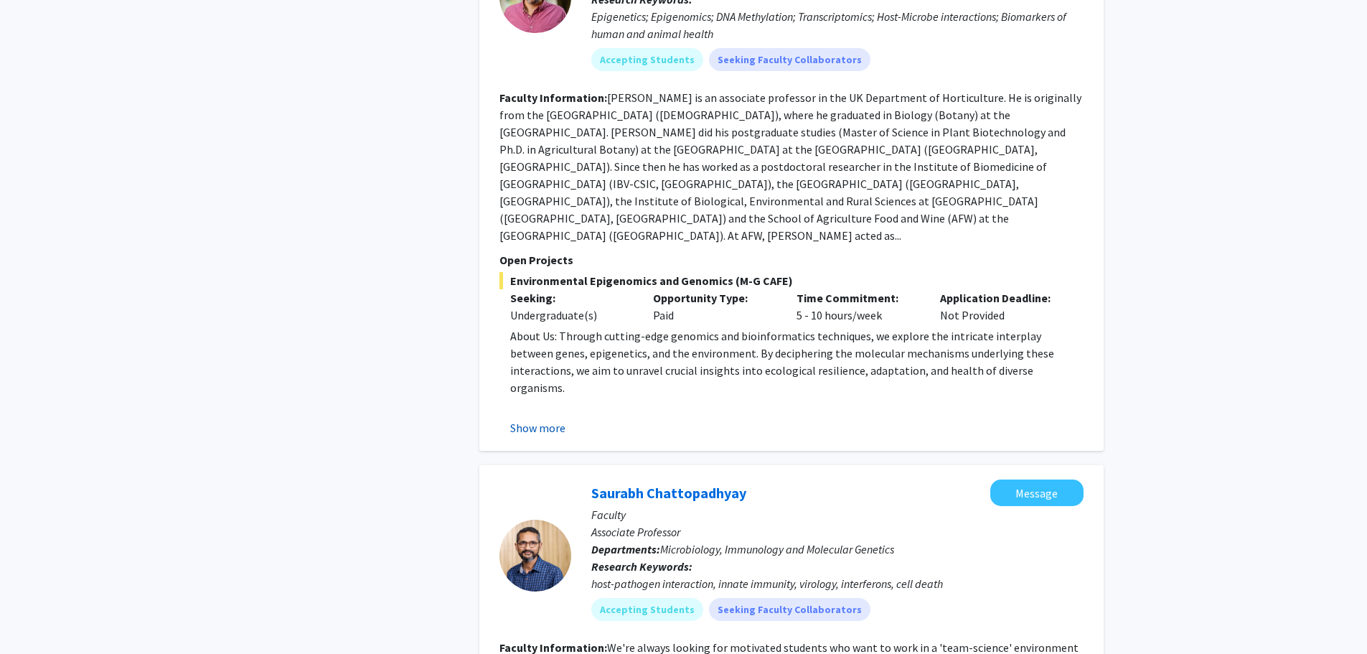
click at [558, 419] on button "Show more" at bounding box center [537, 427] width 55 height 17
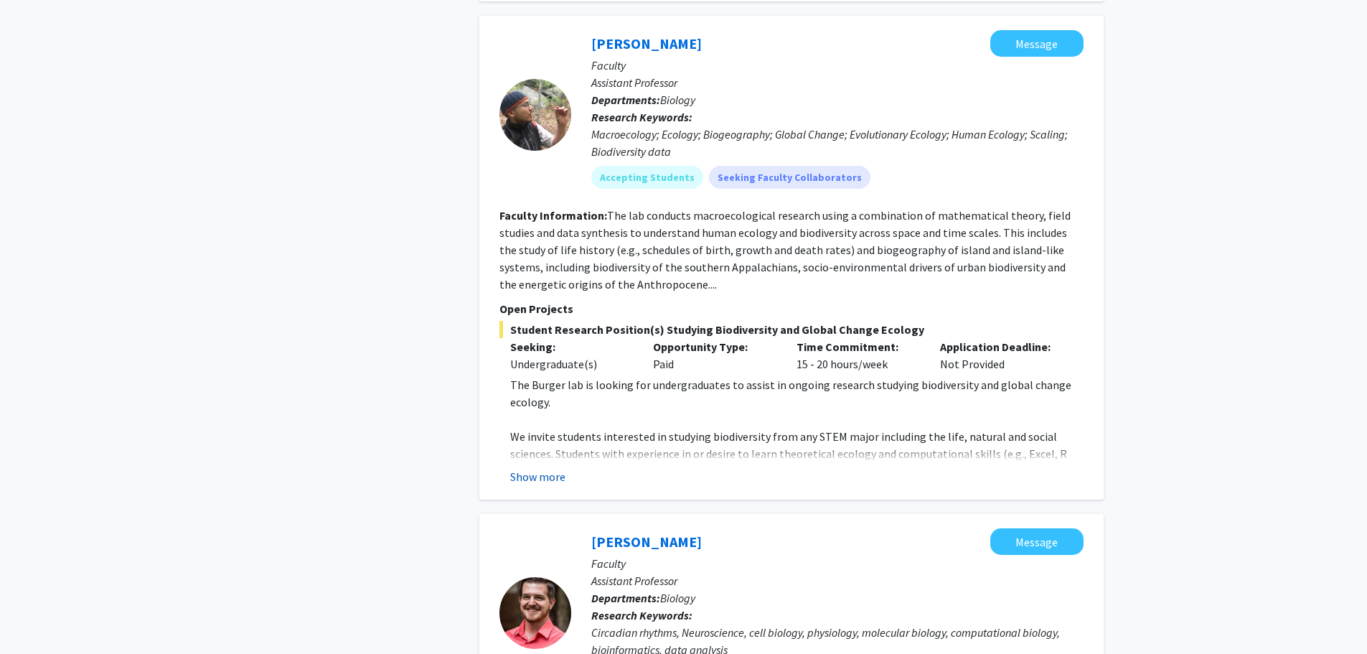
click at [550, 468] on button "Show more" at bounding box center [537, 476] width 55 height 17
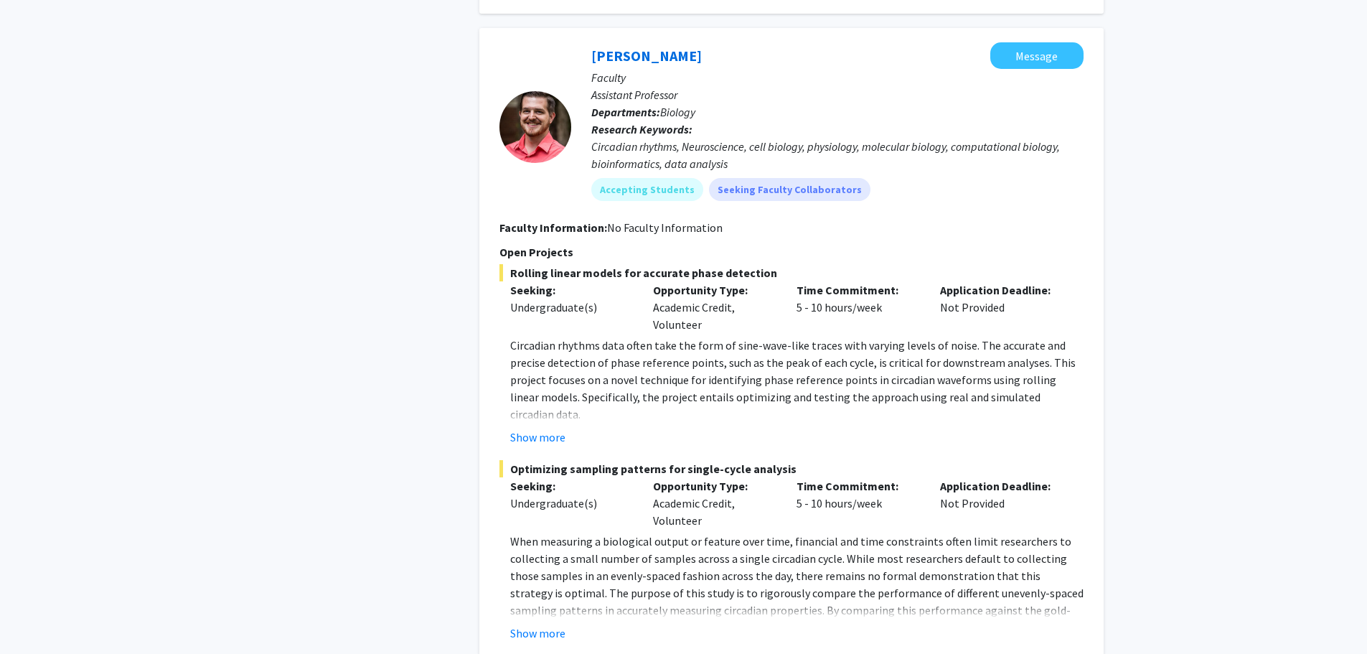
scroll to position [3732, 0]
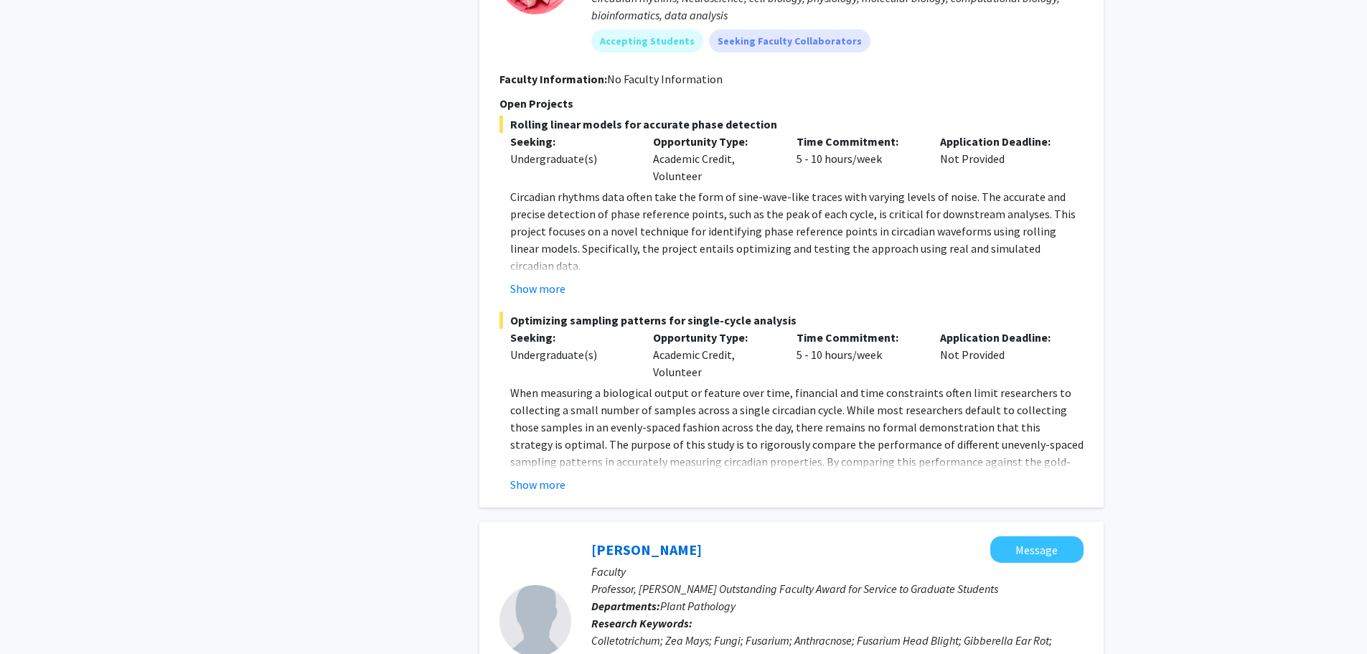
click at [558, 159] on fg-project-list "Rolling linear models for accurate phase detection Seeking: Undergraduate(s) Op…" at bounding box center [792, 305] width 584 height 378
click at [558, 280] on button "Show more" at bounding box center [537, 288] width 55 height 17
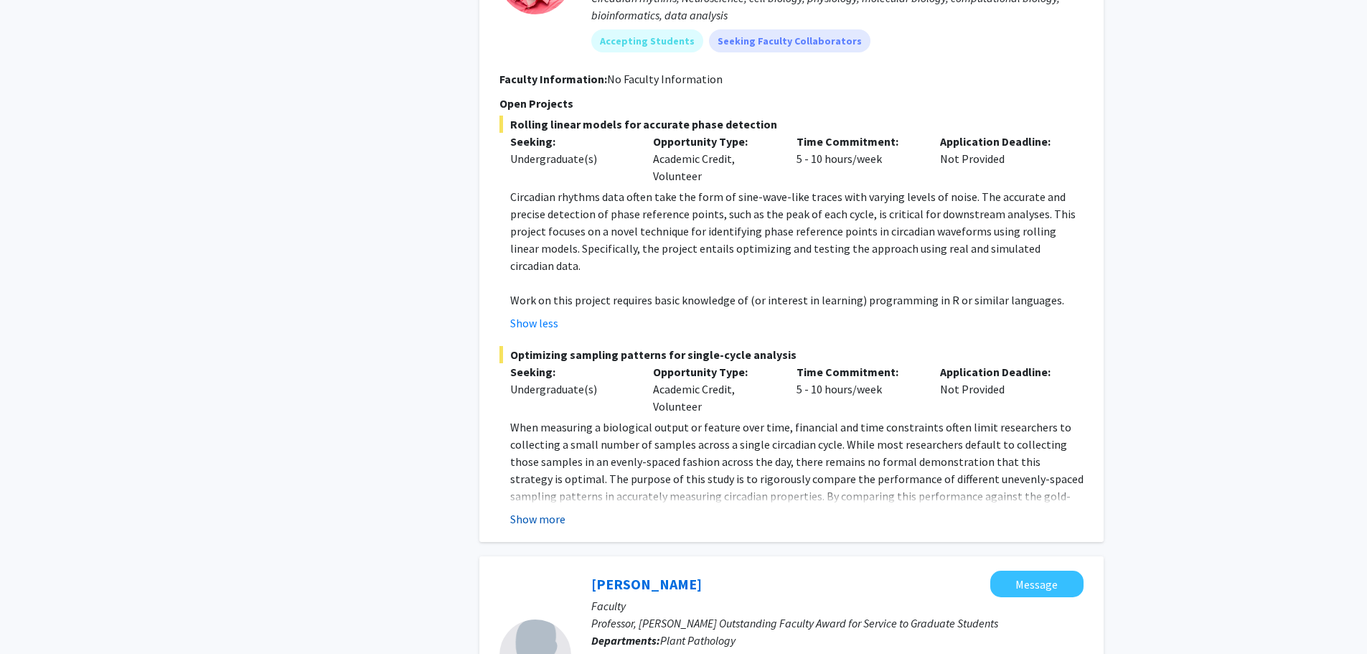
click at [551, 510] on button "Show more" at bounding box center [537, 518] width 55 height 17
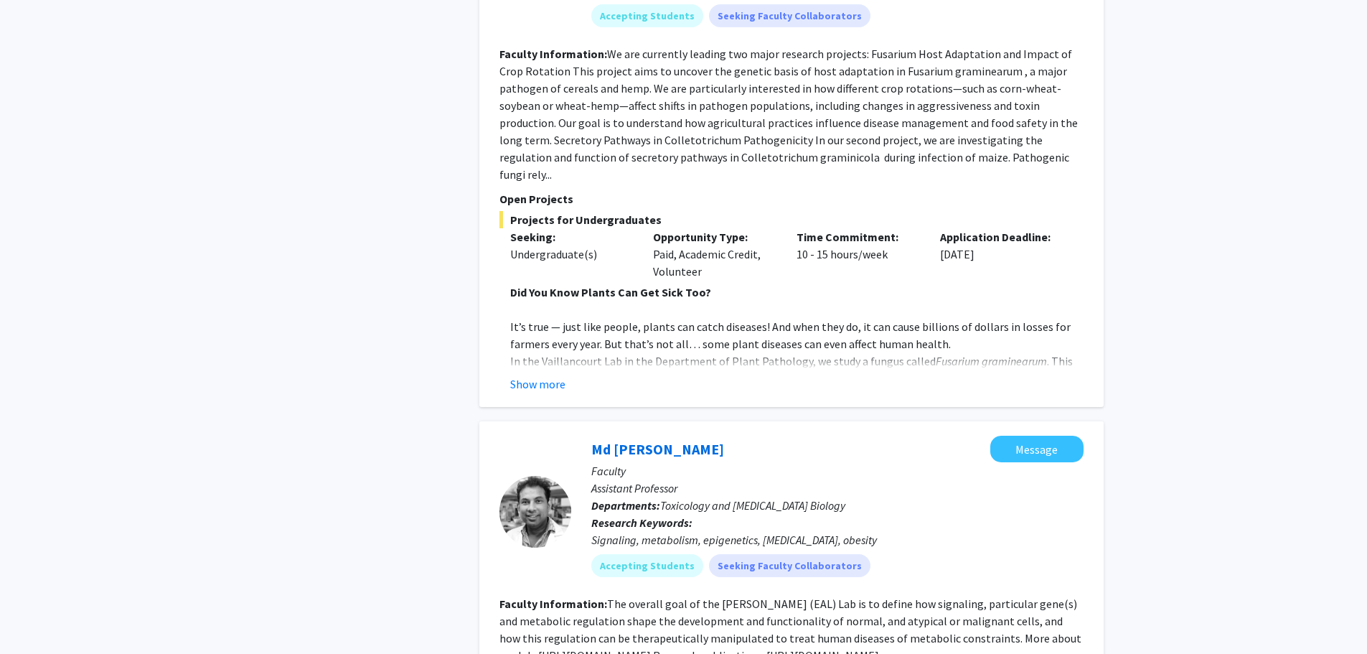
scroll to position [4450, 0]
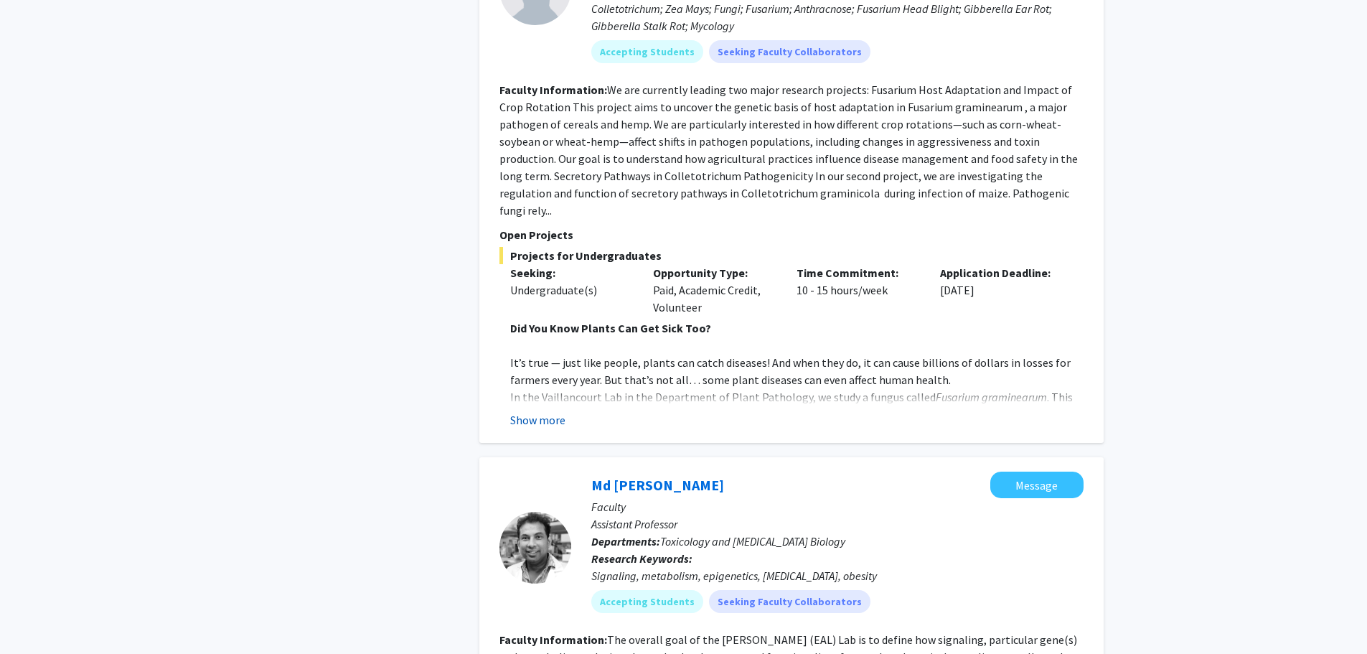
click at [543, 411] on button "Show more" at bounding box center [537, 419] width 55 height 17
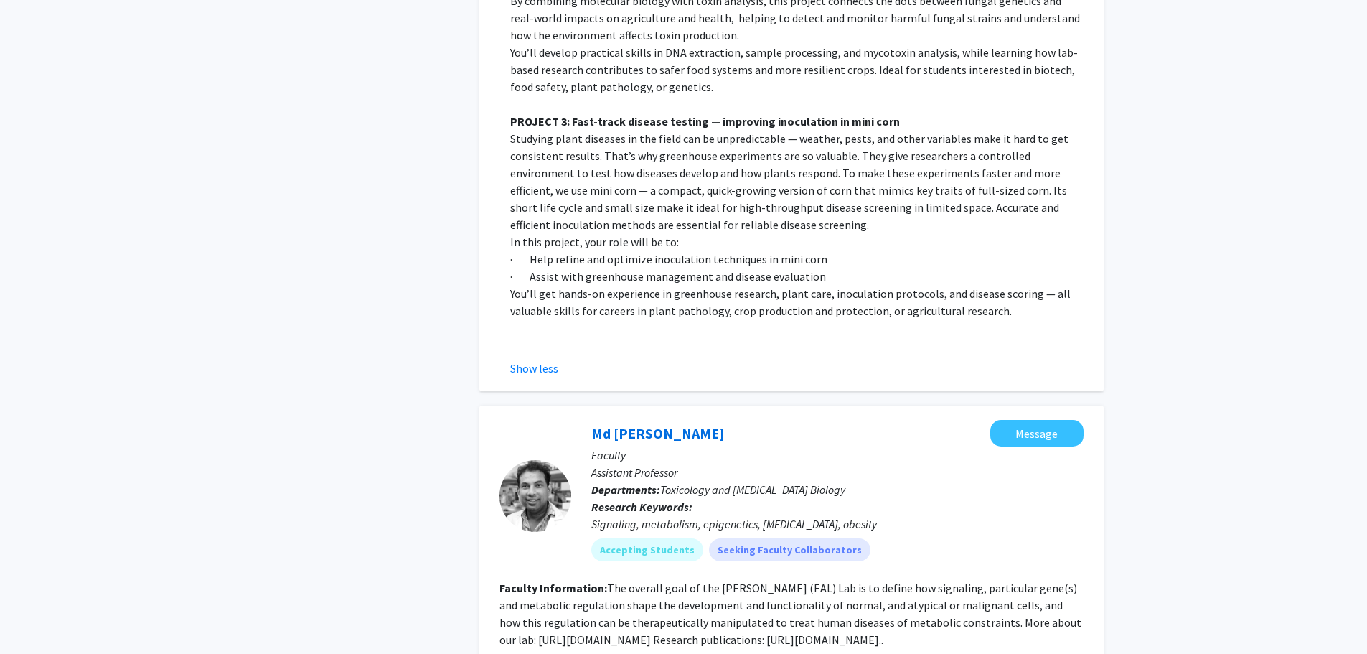
scroll to position [5742, 0]
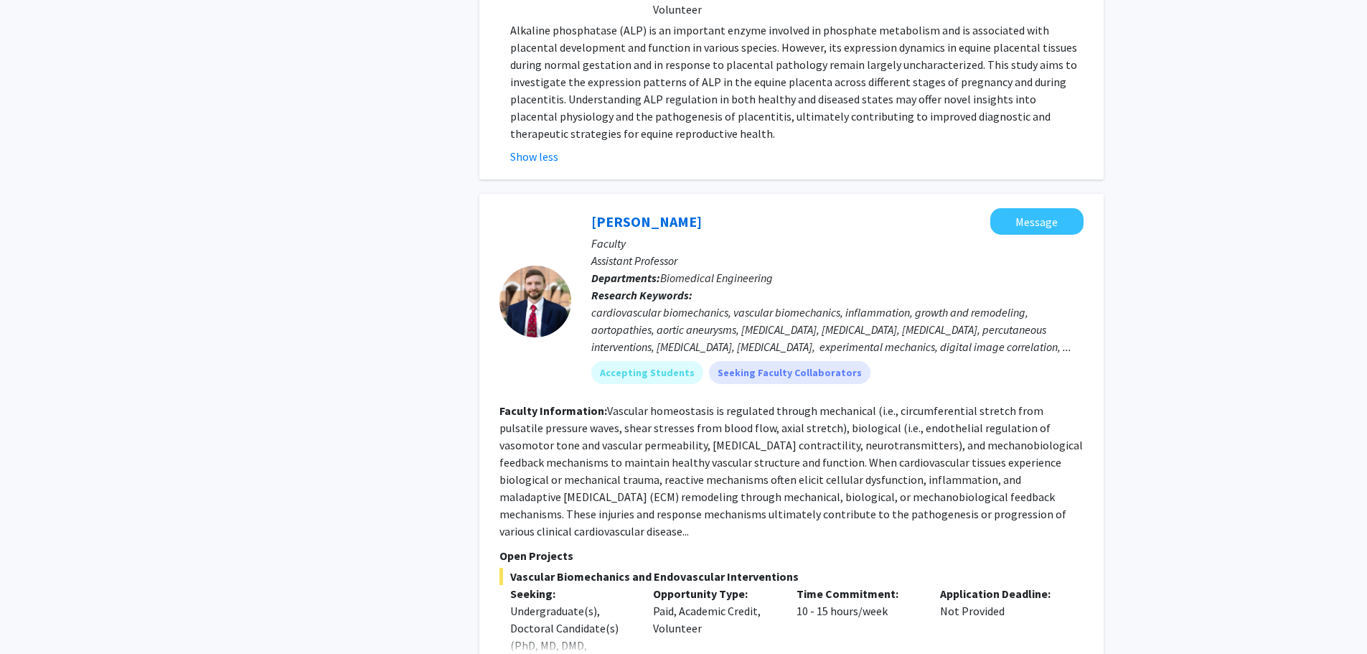
scroll to position [6946, 0]
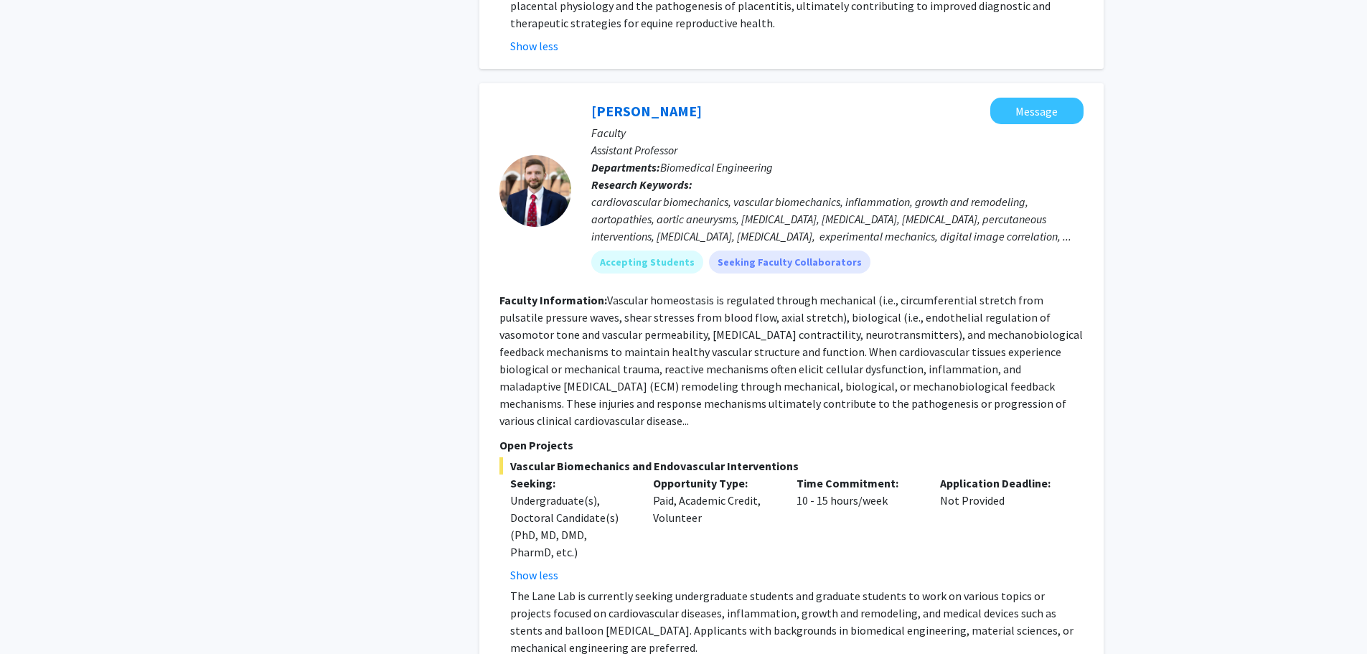
scroll to position [7155, 0]
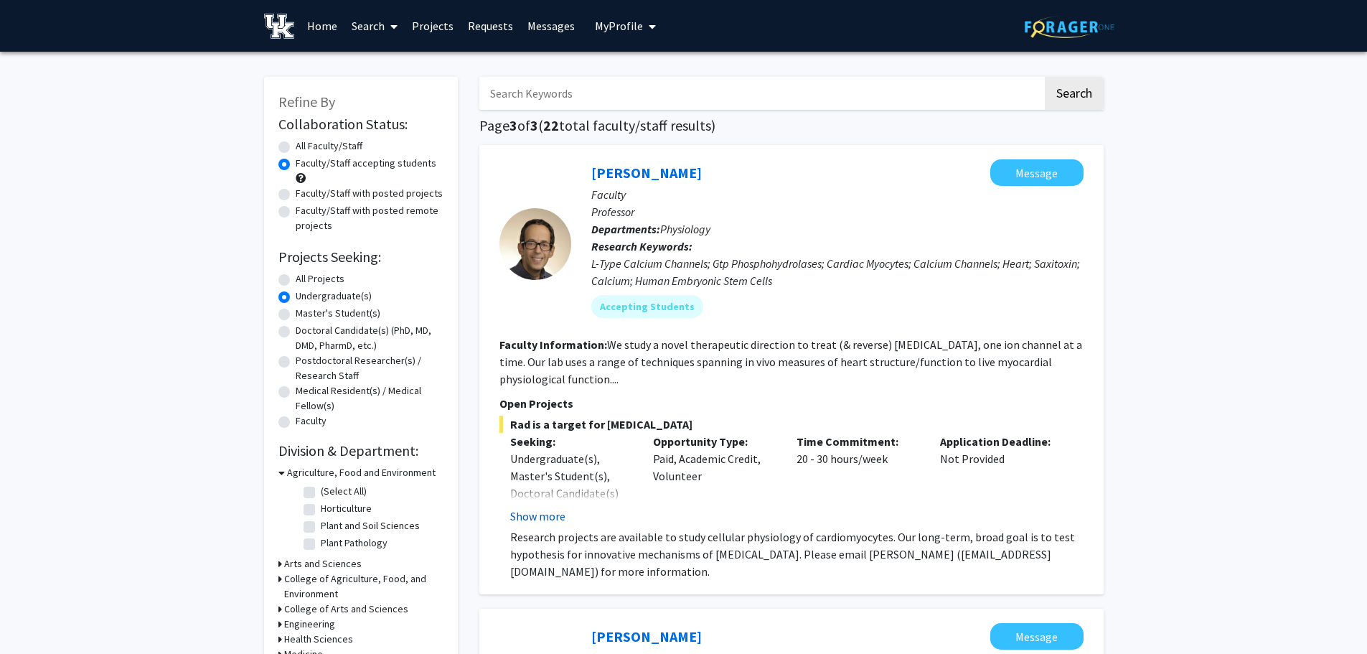
click at [525, 516] on button "Show more" at bounding box center [537, 515] width 55 height 17
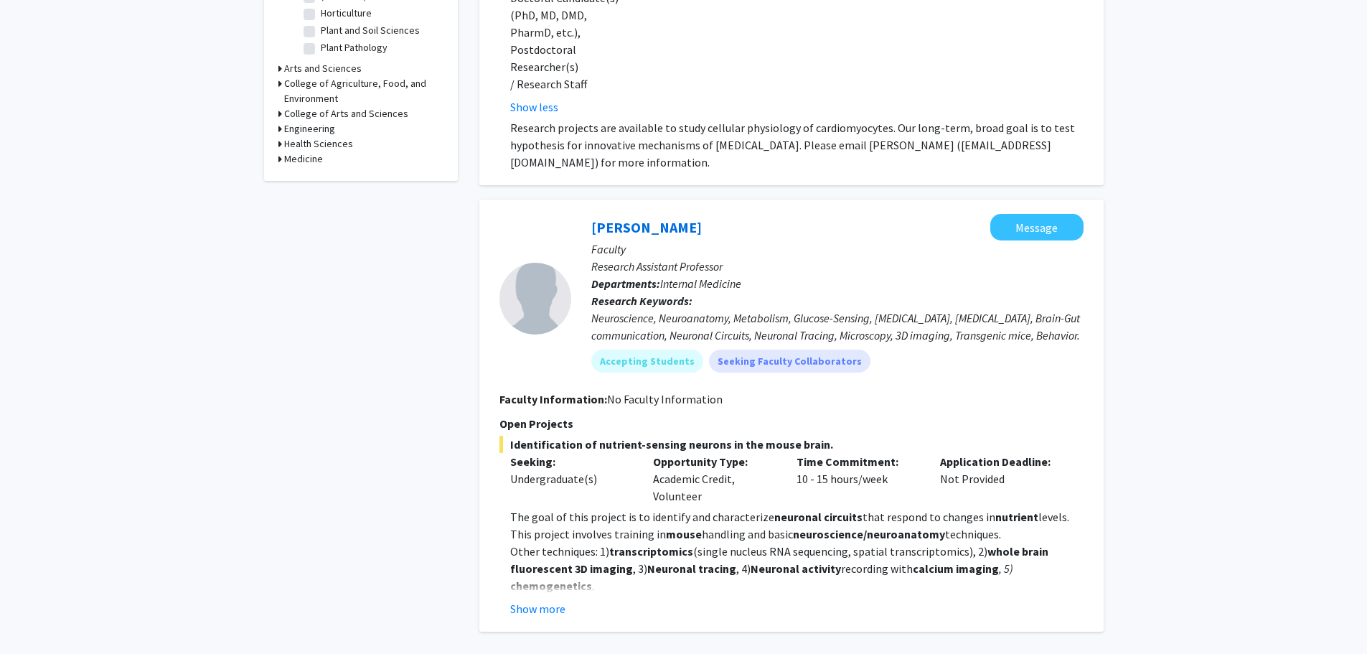
scroll to position [502, 0]
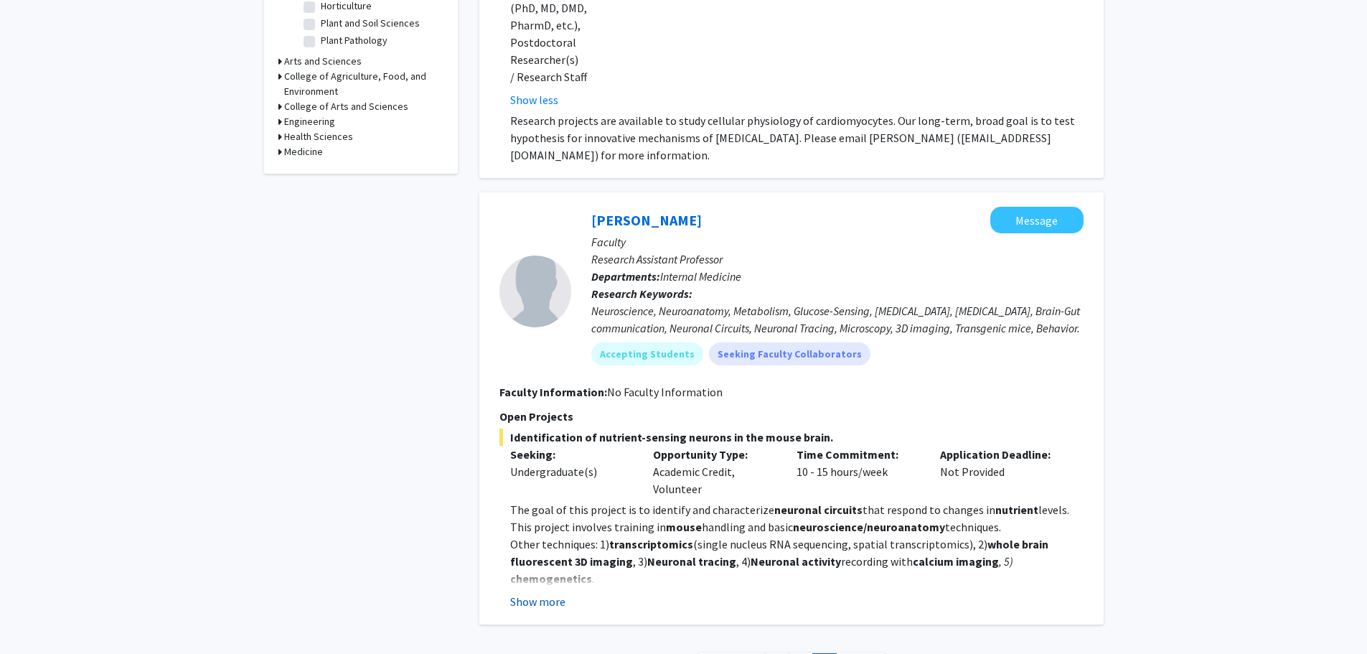
click at [538, 593] on button "Show more" at bounding box center [537, 601] width 55 height 17
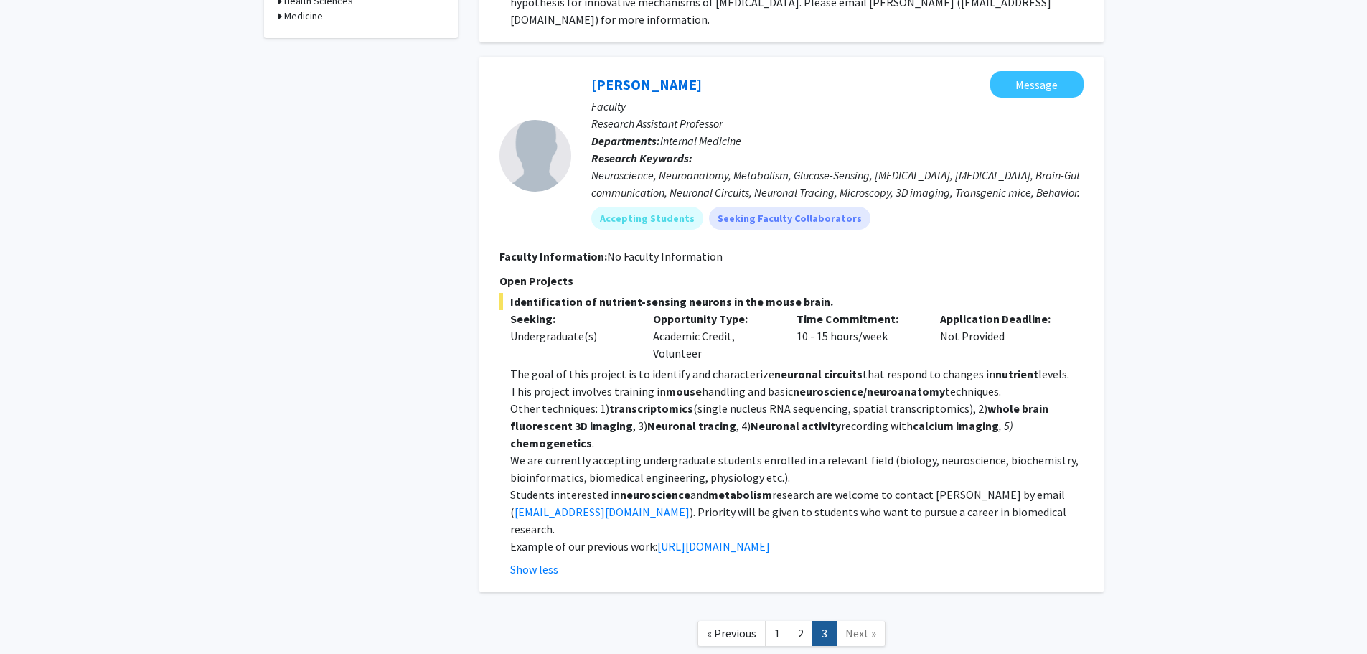
scroll to position [701, 0]
